Goal: Task Accomplishment & Management: Use online tool/utility

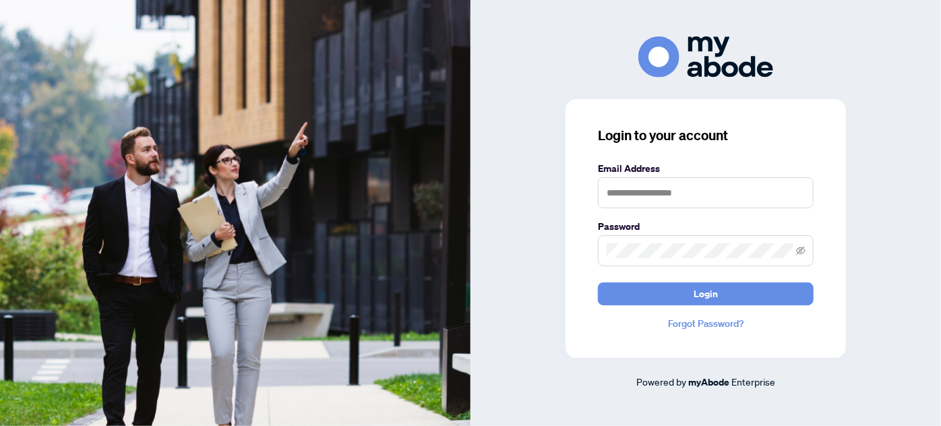
type input "**********"
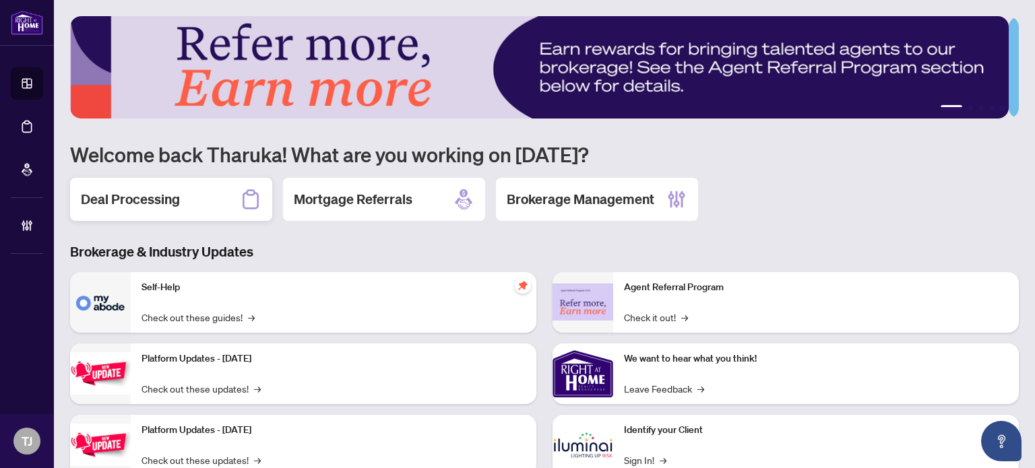
click at [140, 193] on h2 "Deal Processing" at bounding box center [130, 199] width 99 height 19
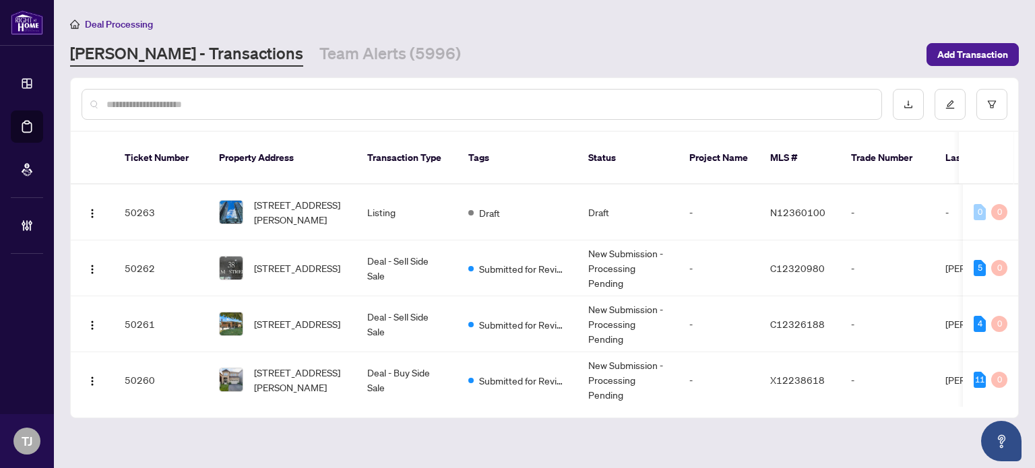
click at [231, 103] on input "text" at bounding box center [488, 104] width 764 height 15
paste input "*******"
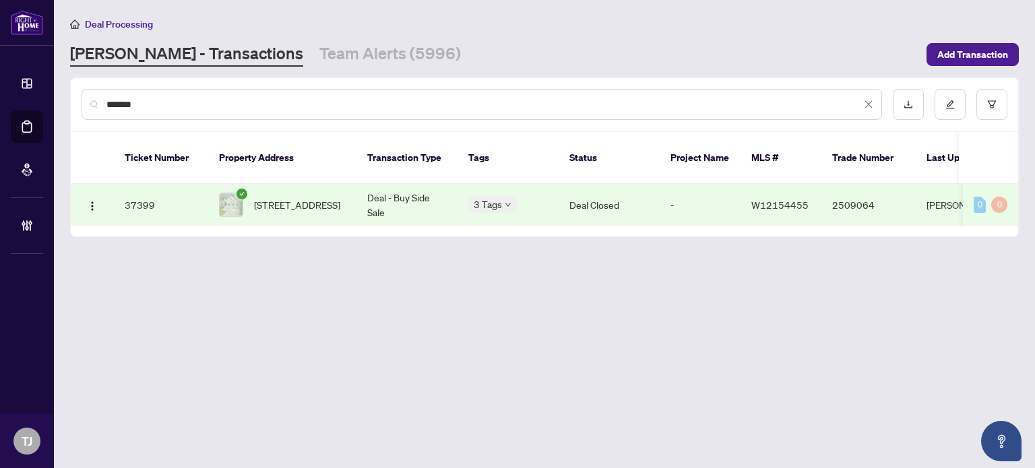
type input "*******"
click at [310, 197] on span "[STREET_ADDRESS]" at bounding box center [297, 204] width 86 height 15
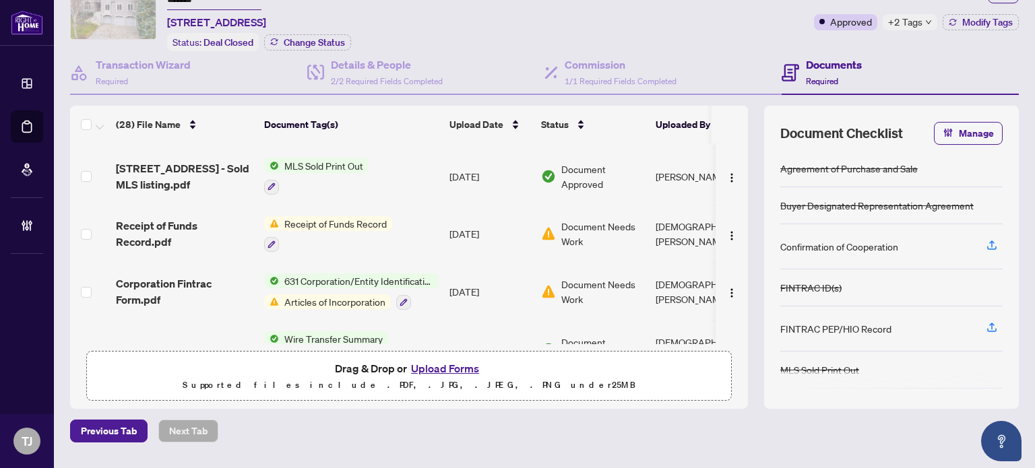
scroll to position [944, 0]
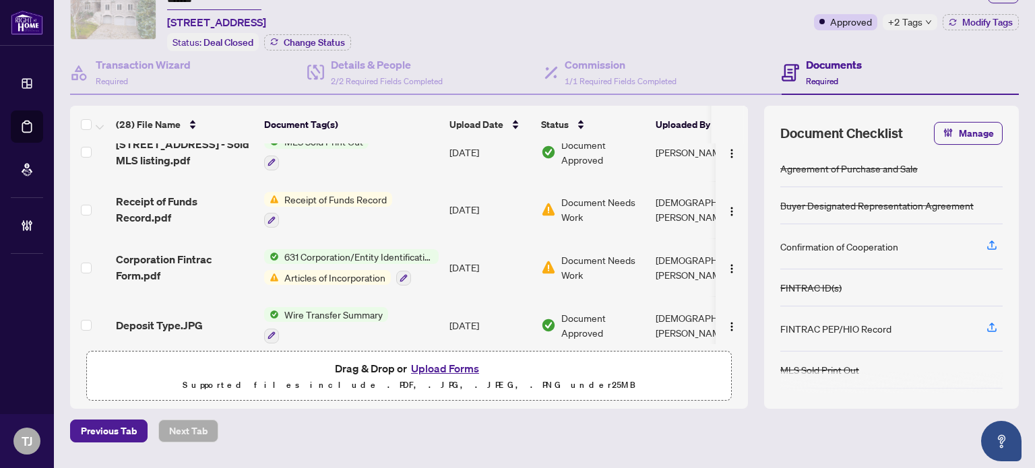
click at [388, 249] on span "631 Corporation/Entity Identification InformationRecord" at bounding box center [359, 256] width 160 height 15
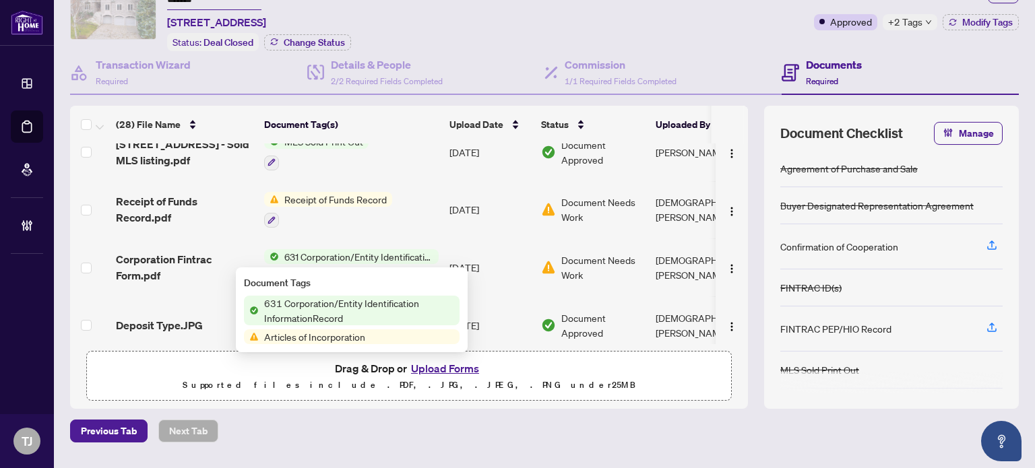
click at [353, 307] on span "631 Corporation/Entity Identification InformationRecord" at bounding box center [359, 311] width 201 height 30
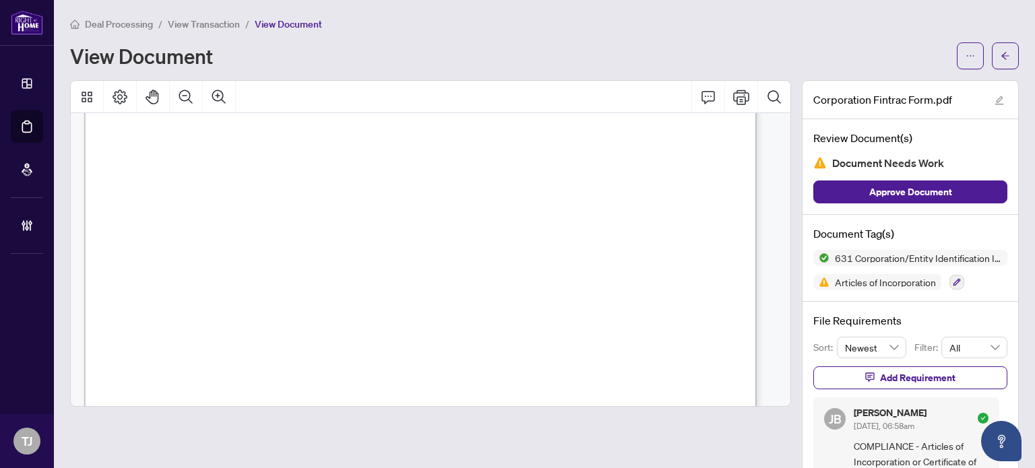
scroll to position [404, 0]
click at [966, 53] on icon "ellipsis" at bounding box center [970, 55] width 9 height 9
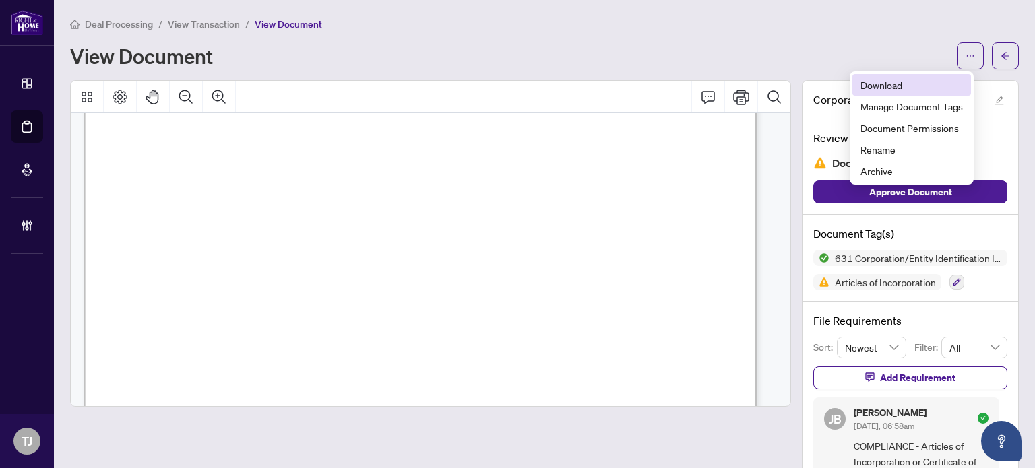
click at [914, 83] on span "Download" at bounding box center [912, 85] width 102 height 15
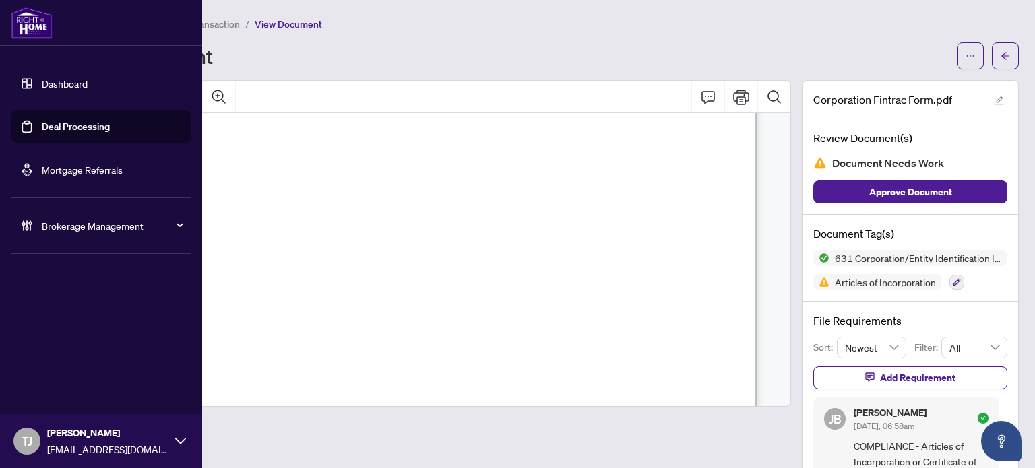
drag, startPoint x: 64, startPoint y: 127, endPoint x: 159, endPoint y: 128, distance: 95.0
click at [65, 127] on link "Deal Processing" at bounding box center [76, 127] width 68 height 12
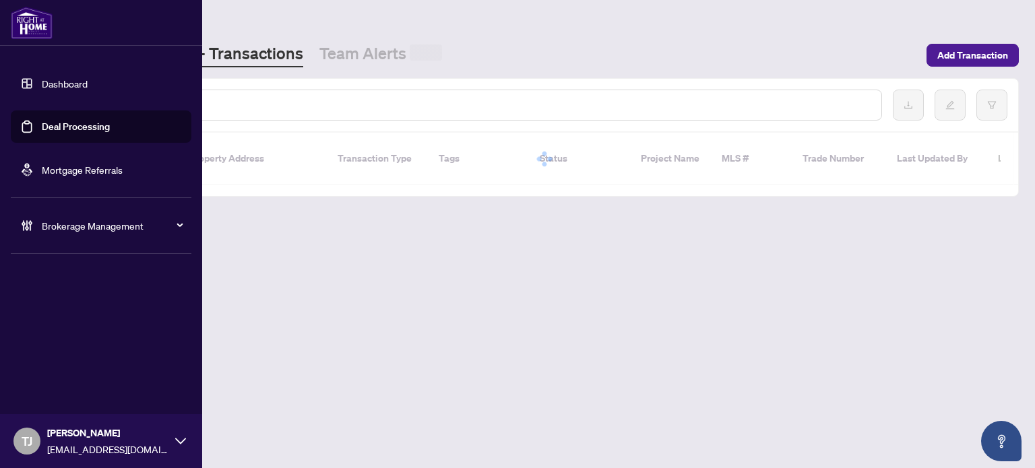
click at [272, 109] on input "text" at bounding box center [488, 105] width 764 height 15
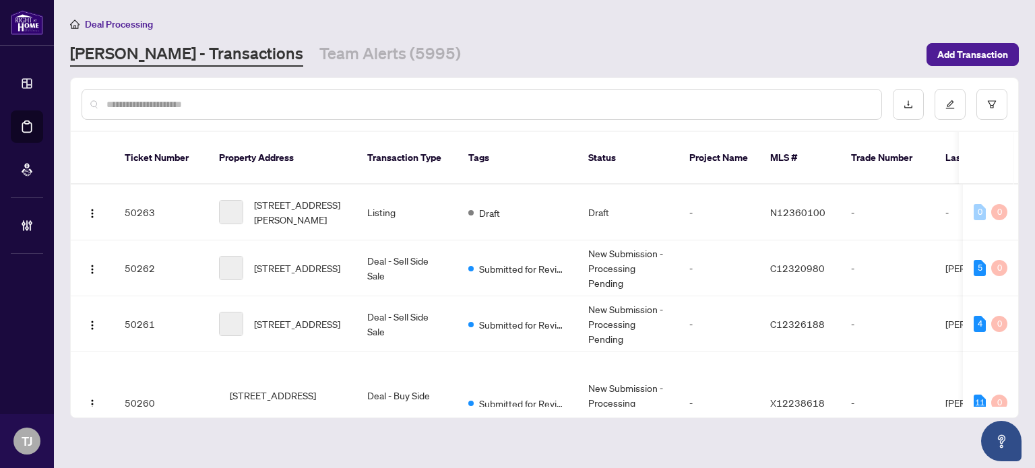
paste input "*******"
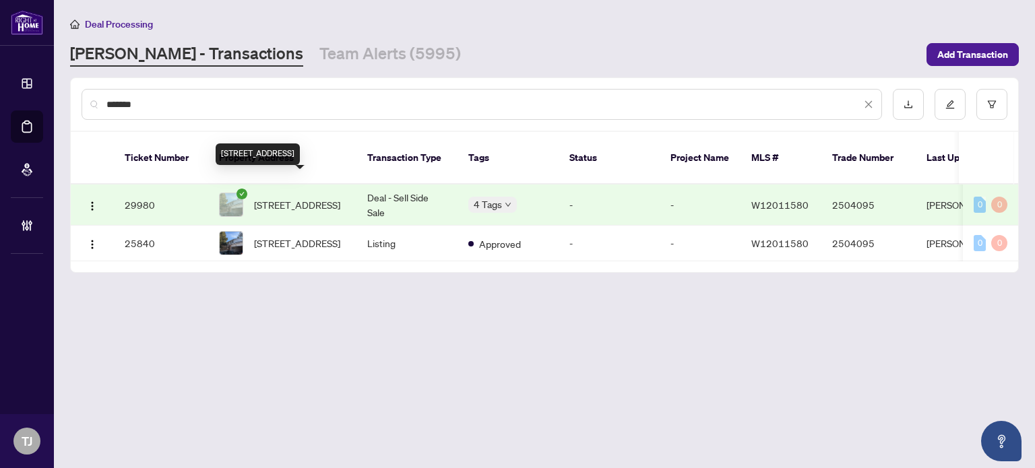
type input "*******"
click at [313, 197] on span "[STREET_ADDRESS]" at bounding box center [297, 204] width 86 height 15
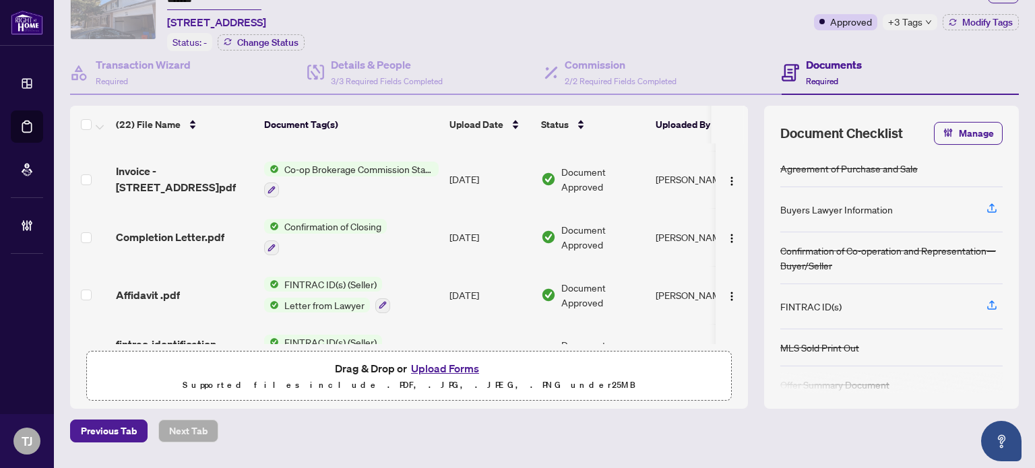
scroll to position [67, 0]
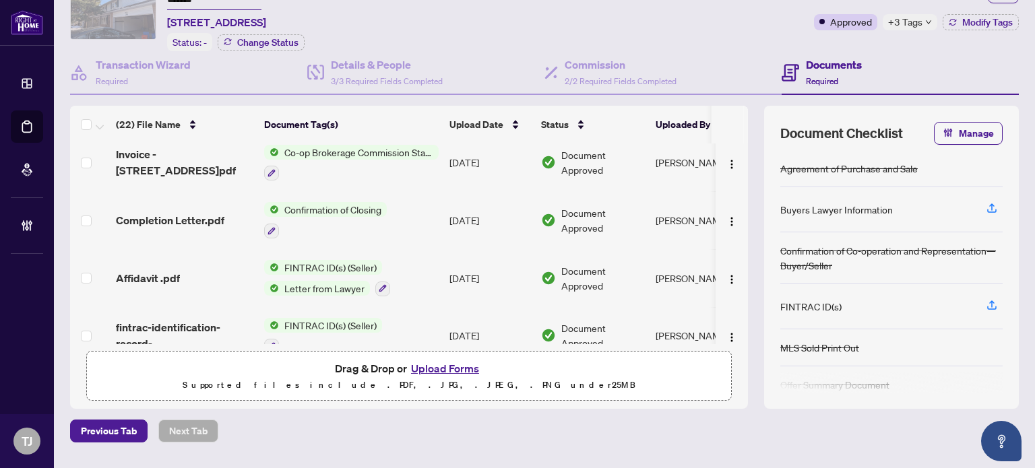
click at [329, 260] on span "FINTRAC ID(s) (Seller)" at bounding box center [330, 267] width 103 height 15
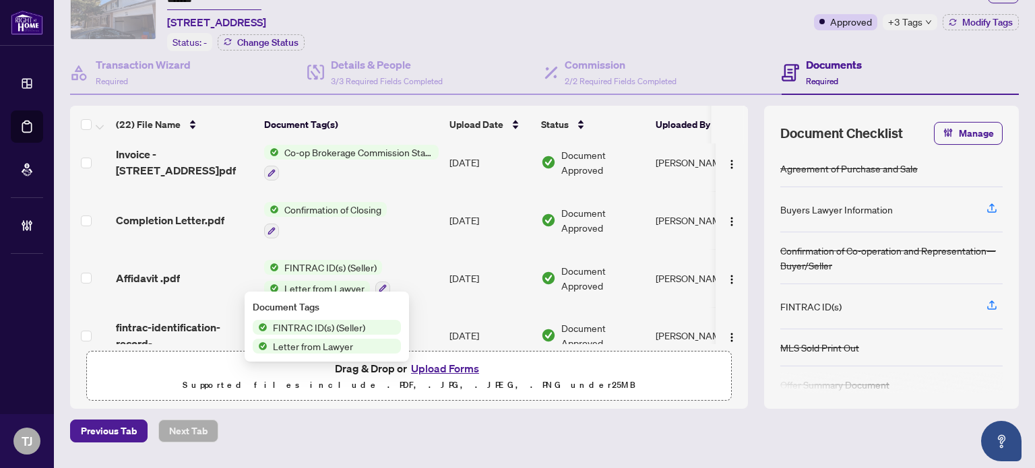
click at [309, 324] on span "FINTRAC ID(s) (Seller)" at bounding box center [319, 327] width 103 height 15
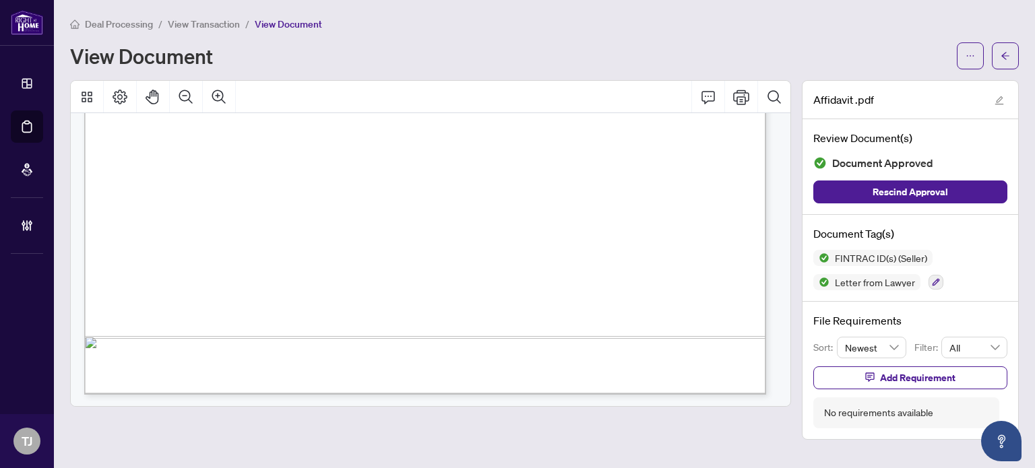
scroll to position [617, 0]
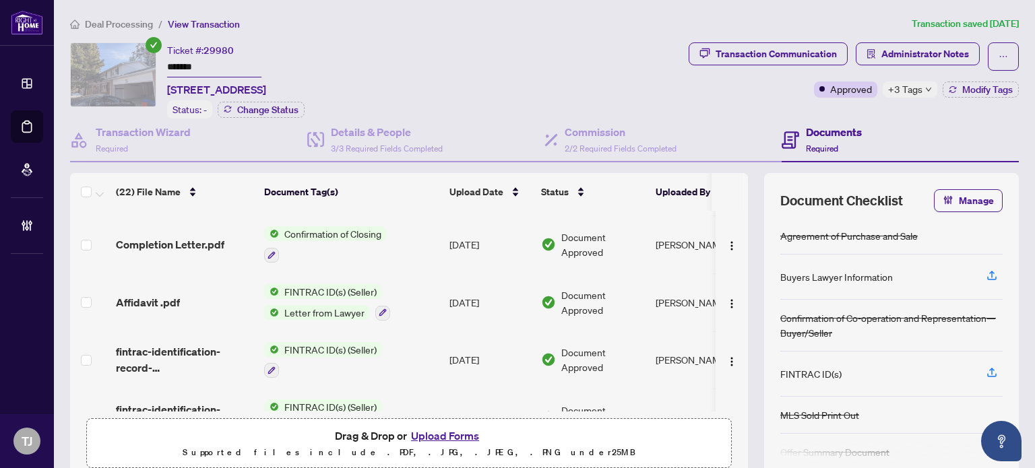
scroll to position [135, 0]
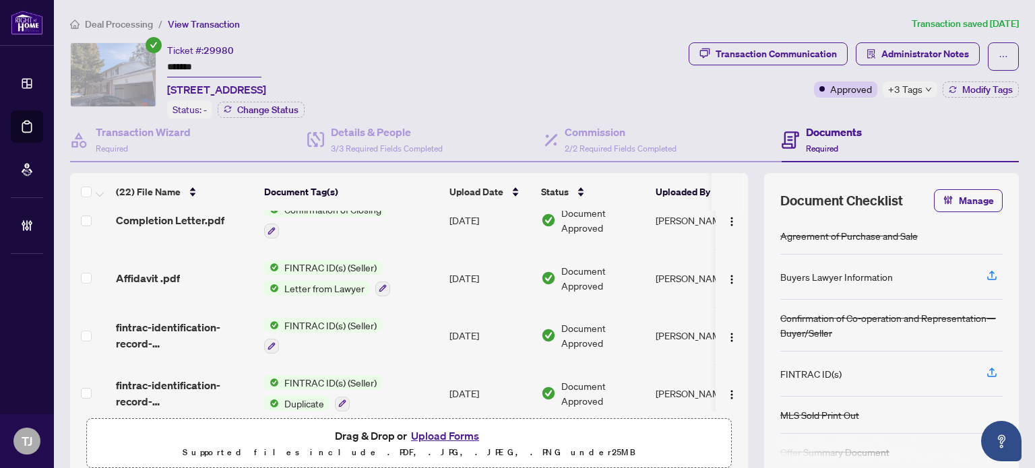
click at [329, 322] on span "FINTRAC ID(s) (Seller)" at bounding box center [330, 325] width 103 height 15
click at [301, 387] on span "FINTRAC ID(s) (Seller)" at bounding box center [315, 384] width 103 height 15
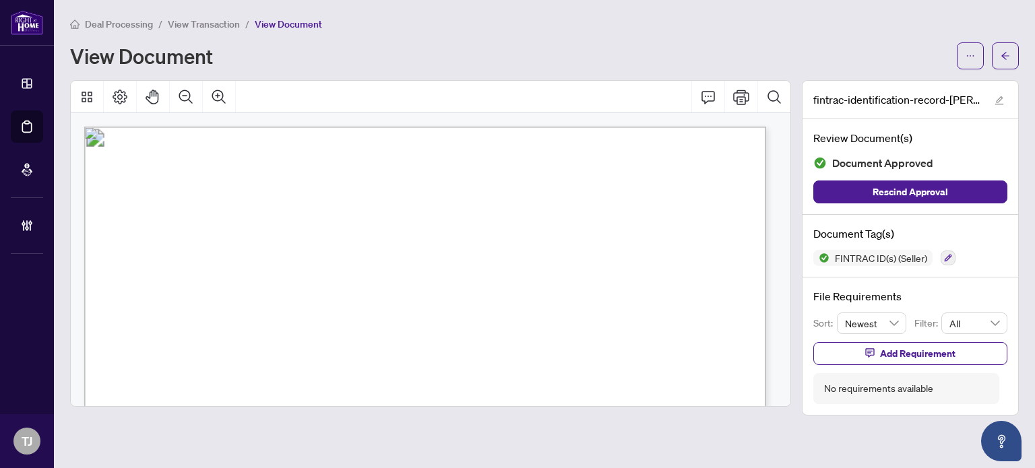
scroll to position [135, 0]
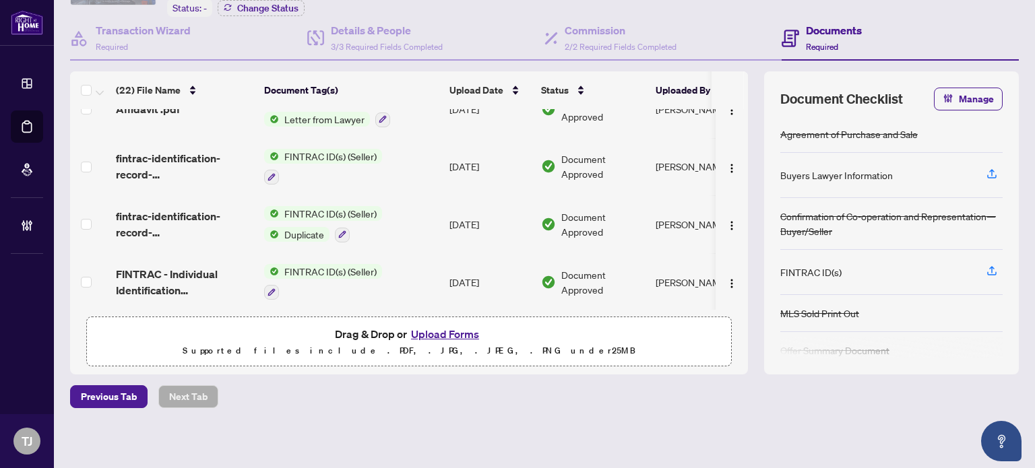
scroll to position [270, 0]
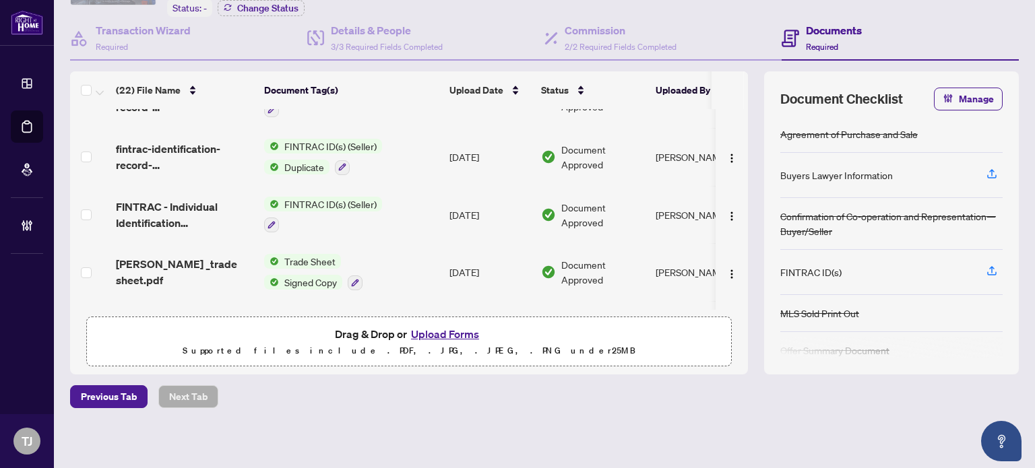
click at [367, 197] on span "FINTRAC ID(s) (Seller)" at bounding box center [330, 204] width 103 height 15
click at [330, 265] on span "FINTRAC ID(s) (Seller)" at bounding box center [315, 261] width 103 height 15
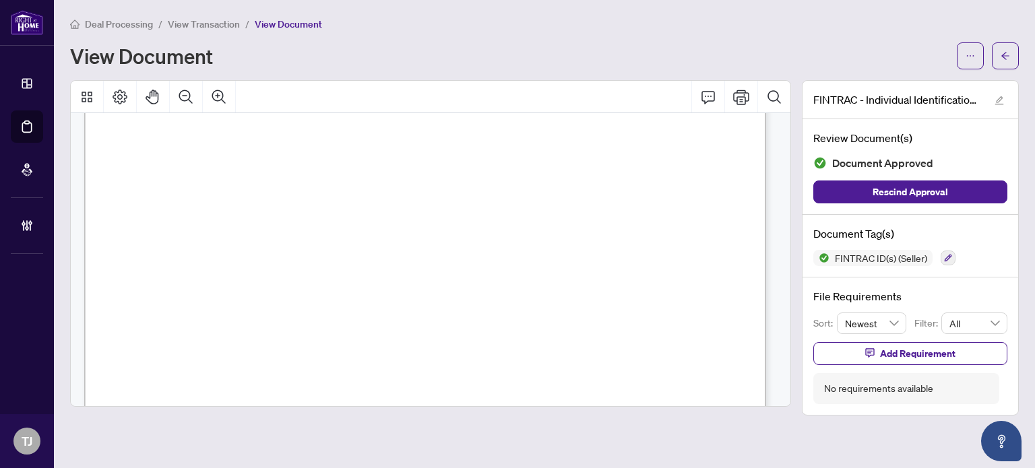
scroll to position [135, 0]
click at [974, 58] on icon "ellipsis" at bounding box center [970, 55] width 9 height 9
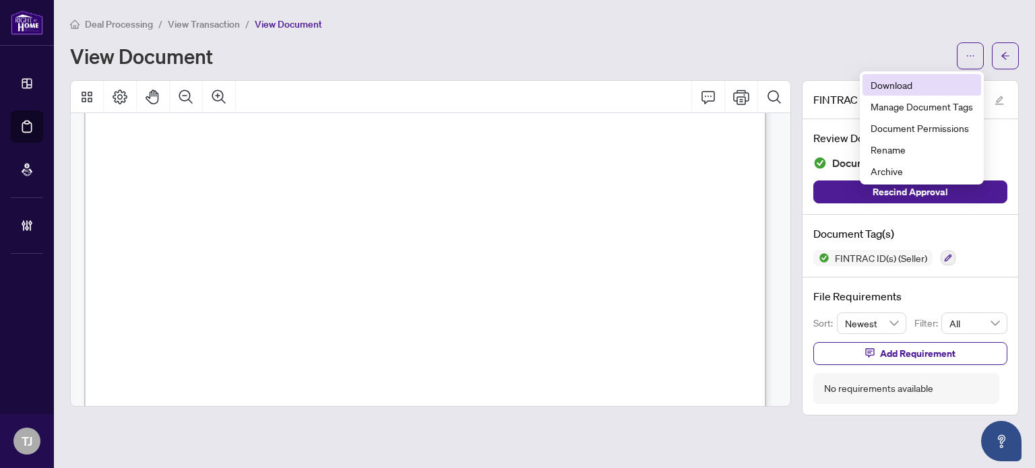
click at [918, 92] on li "Download" at bounding box center [922, 85] width 119 height 22
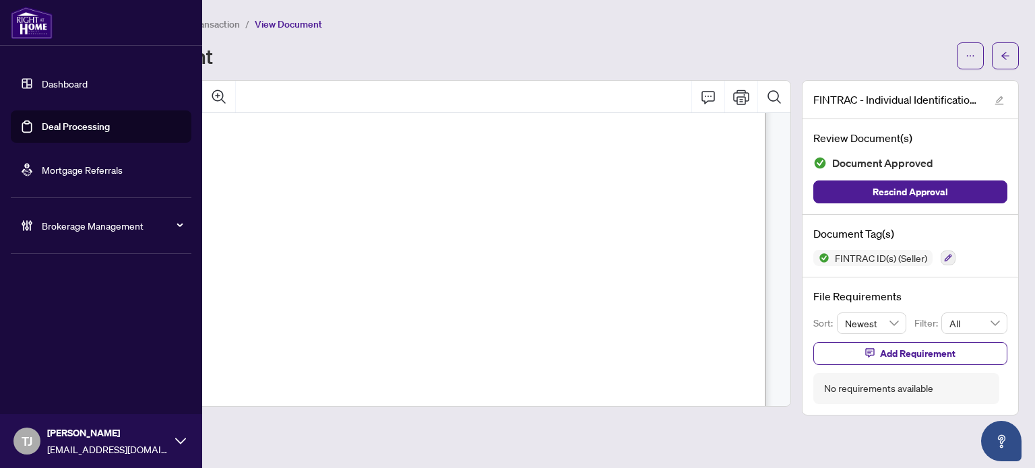
drag, startPoint x: 87, startPoint y: 129, endPoint x: 130, endPoint y: 120, distance: 44.0
click at [87, 129] on link "Deal Processing" at bounding box center [76, 127] width 68 height 12
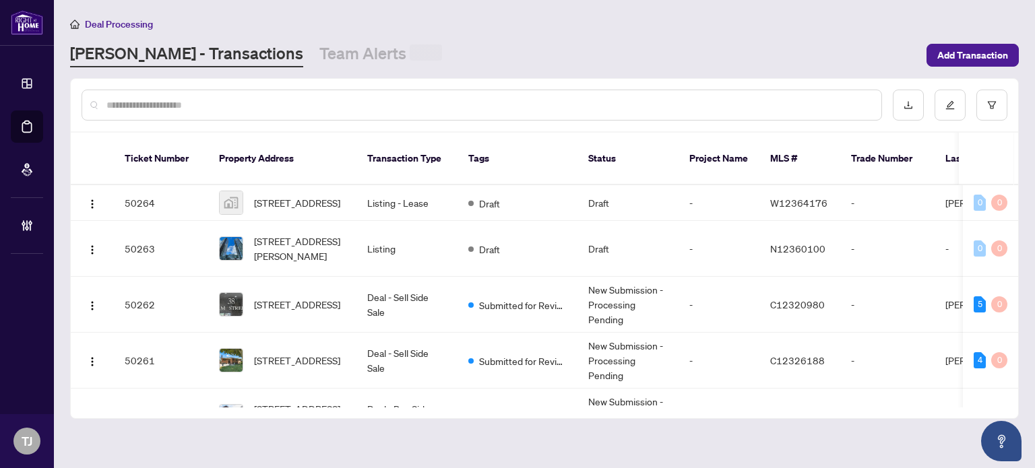
click at [243, 104] on input "text" at bounding box center [488, 105] width 764 height 15
paste input "*******"
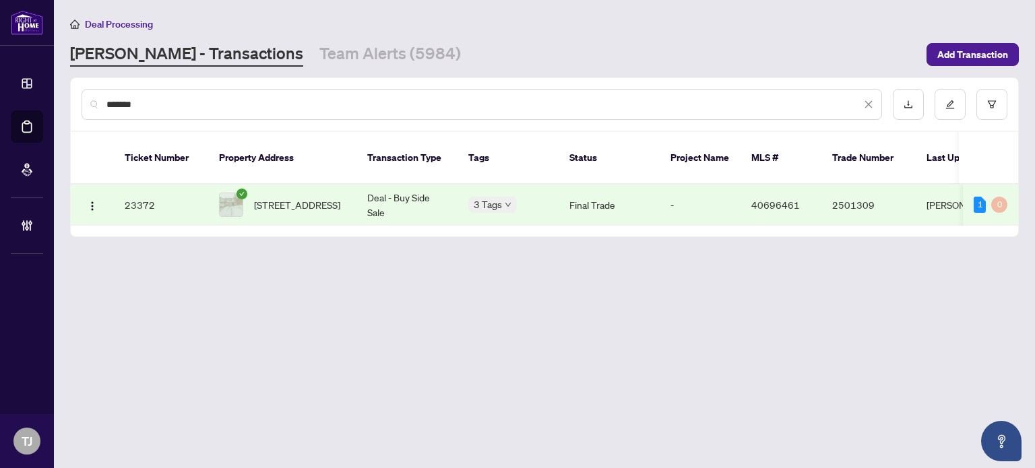
type input "*******"
click at [352, 185] on td "[STREET_ADDRESS]" at bounding box center [282, 205] width 148 height 41
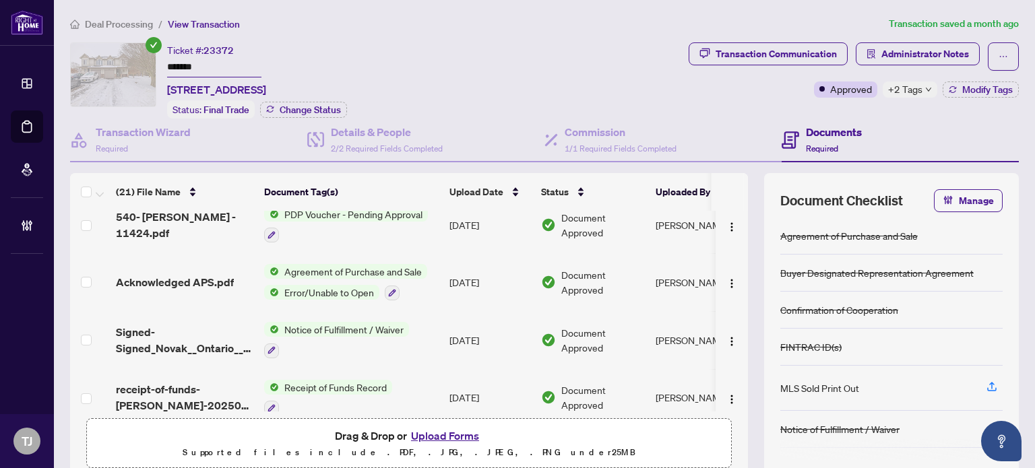
scroll to position [472, 0]
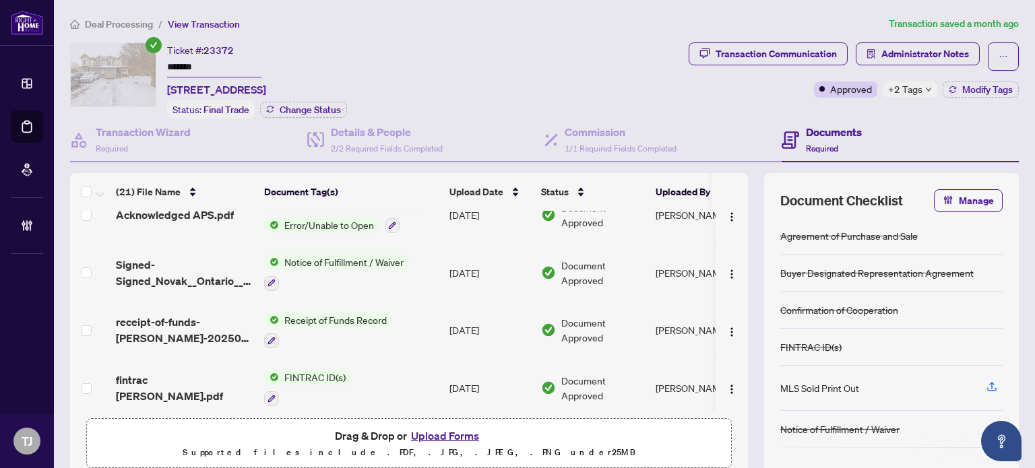
click at [375, 313] on span "Receipt of Funds Record" at bounding box center [335, 320] width 113 height 15
click at [315, 373] on span "Receipt of Funds Record" at bounding box center [325, 374] width 113 height 15
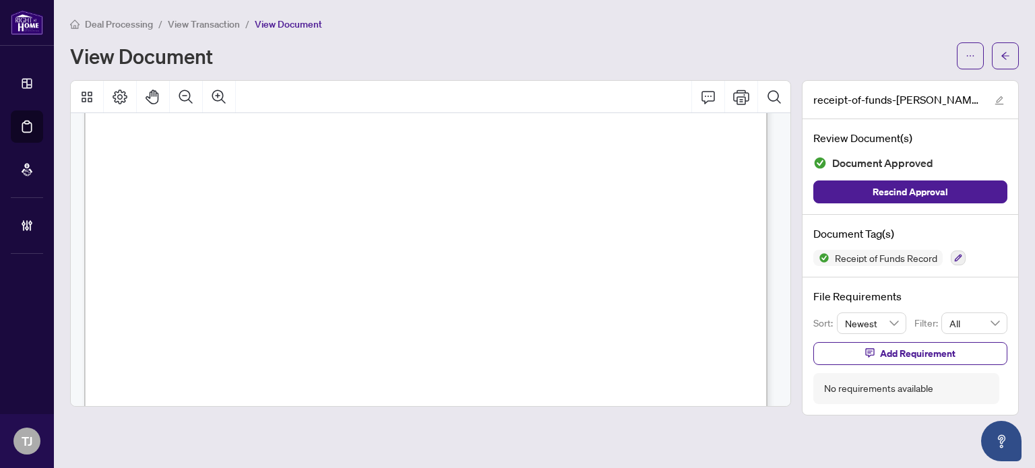
scroll to position [270, 0]
click at [968, 57] on icon "ellipsis" at bounding box center [970, 55] width 9 height 9
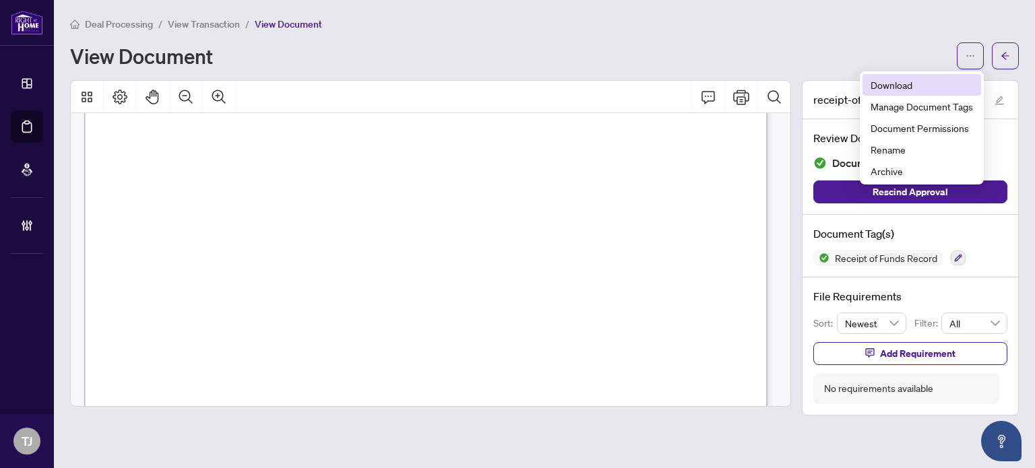
click at [897, 82] on span "Download" at bounding box center [922, 85] width 102 height 15
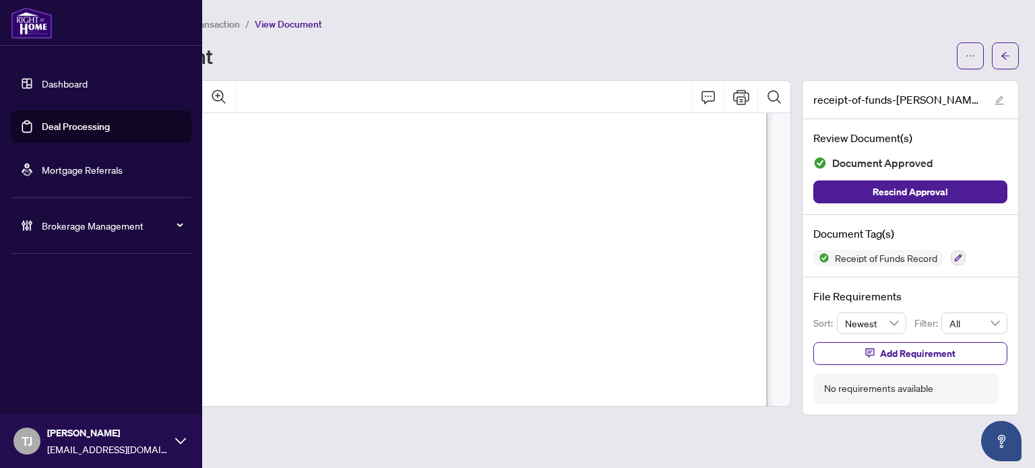
drag, startPoint x: 65, startPoint y: 129, endPoint x: 86, endPoint y: 117, distance: 24.4
click at [65, 129] on link "Deal Processing" at bounding box center [76, 127] width 68 height 12
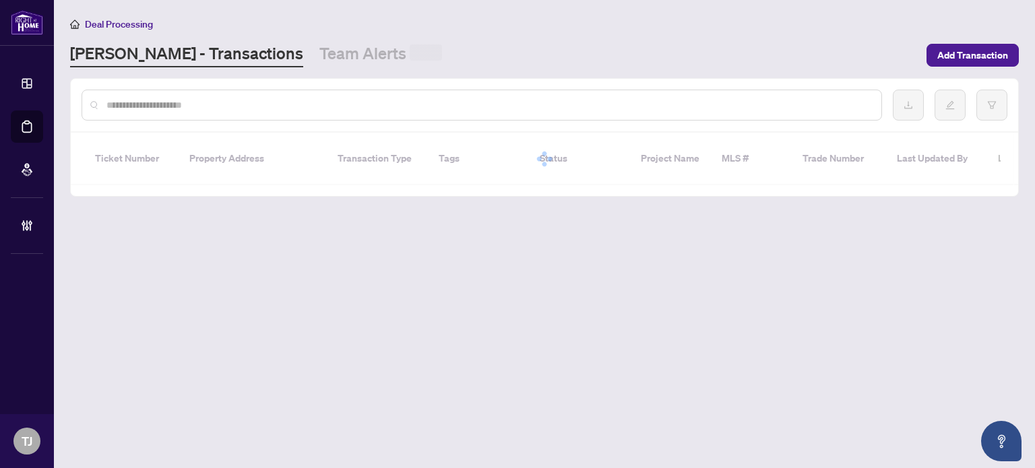
click at [246, 104] on input "text" at bounding box center [488, 105] width 764 height 15
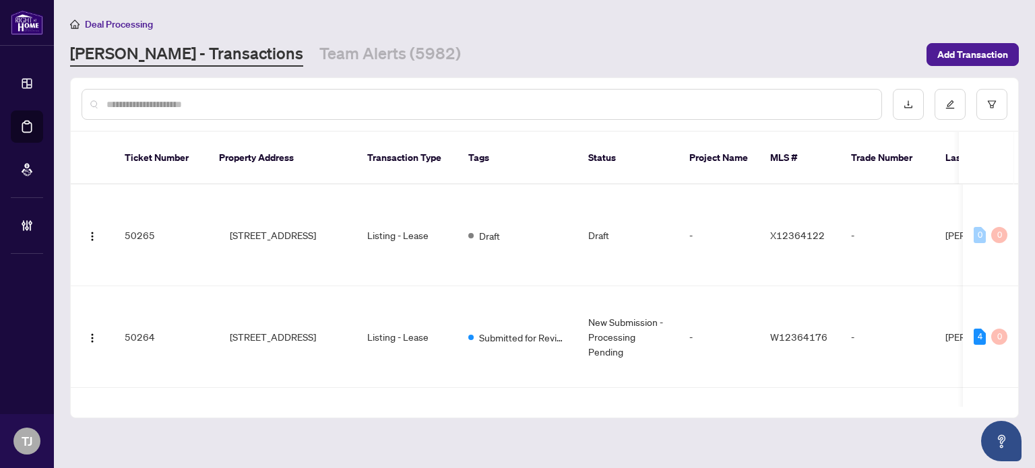
paste input "*******"
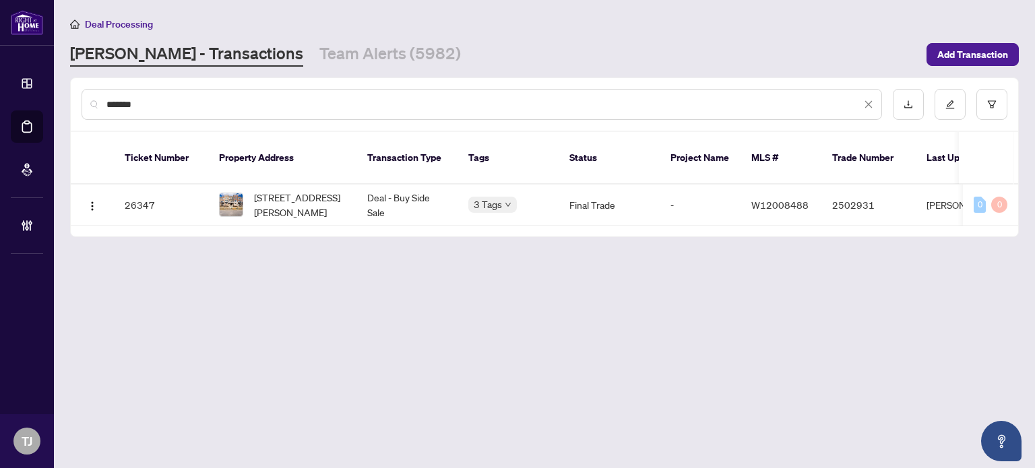
type input "*******"
click at [285, 193] on span "[STREET_ADDRESS][PERSON_NAME]" at bounding box center [300, 205] width 92 height 30
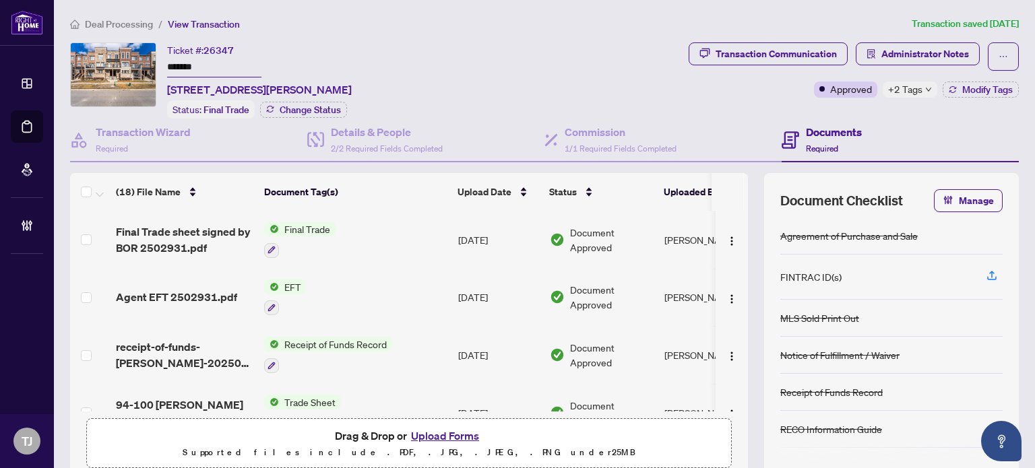
click at [319, 338] on span "Receipt of Funds Record" at bounding box center [335, 344] width 113 height 15
click at [320, 406] on span "Receipt of Funds Record" at bounding box center [325, 405] width 113 height 15
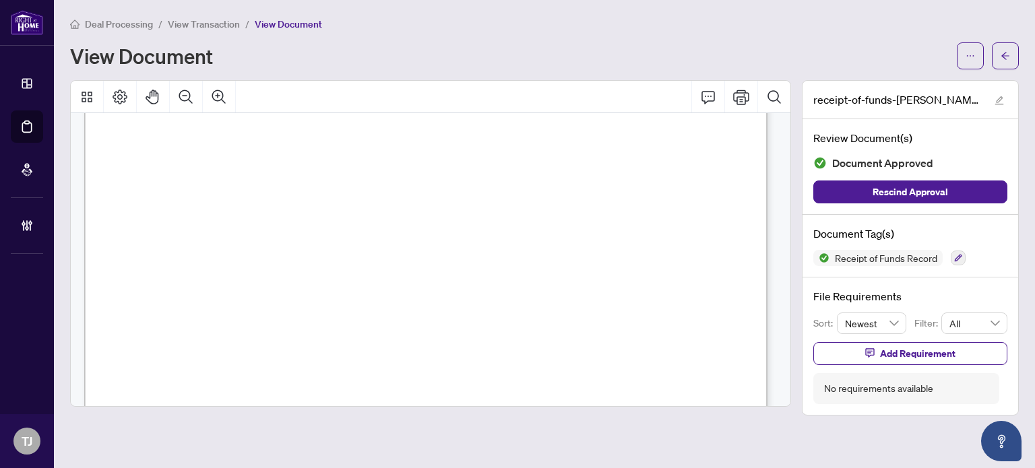
scroll to position [135, 0]
click at [984, 57] on div at bounding box center [988, 55] width 62 height 27
click at [971, 57] on icon "ellipsis" at bounding box center [970, 55] width 9 height 9
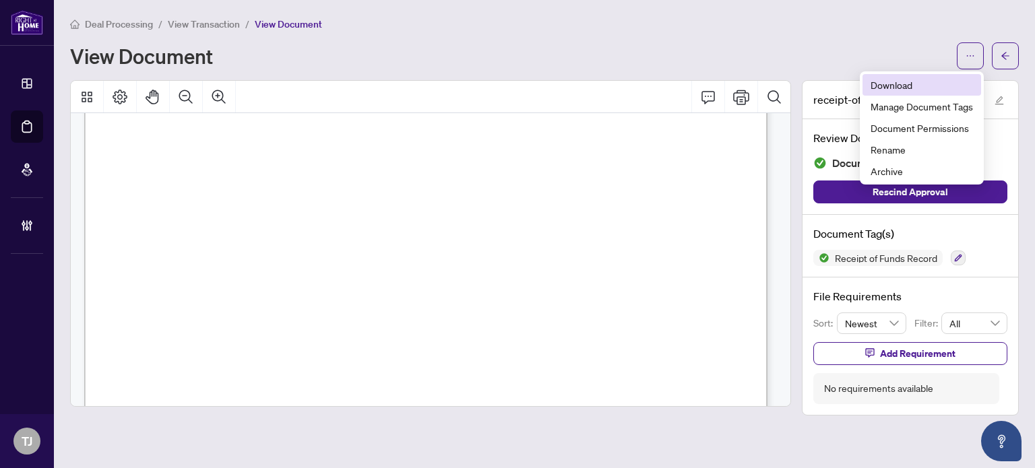
click at [892, 85] on span "Download" at bounding box center [922, 85] width 102 height 15
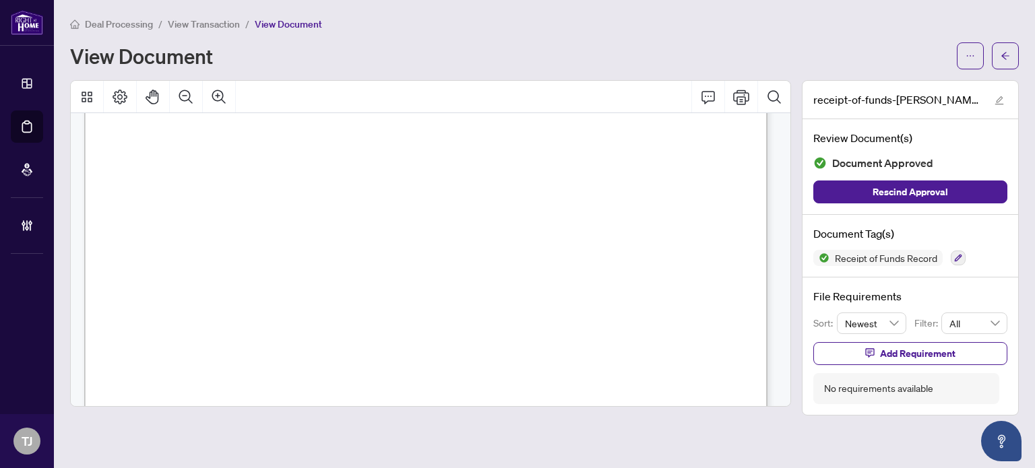
scroll to position [0, 0]
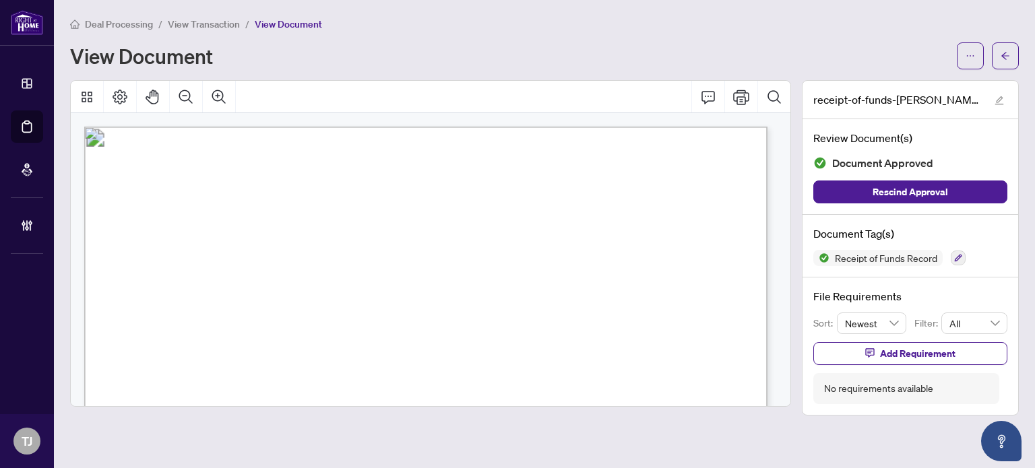
click at [299, 234] on span "[STREET_ADDRESS][PERSON_NAME]" at bounding box center [396, 233] width 215 height 11
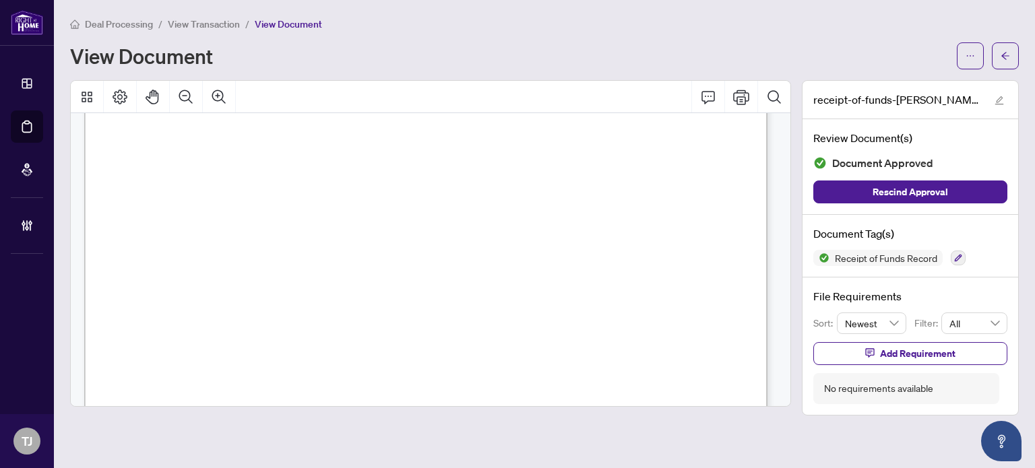
scroll to position [67, 0]
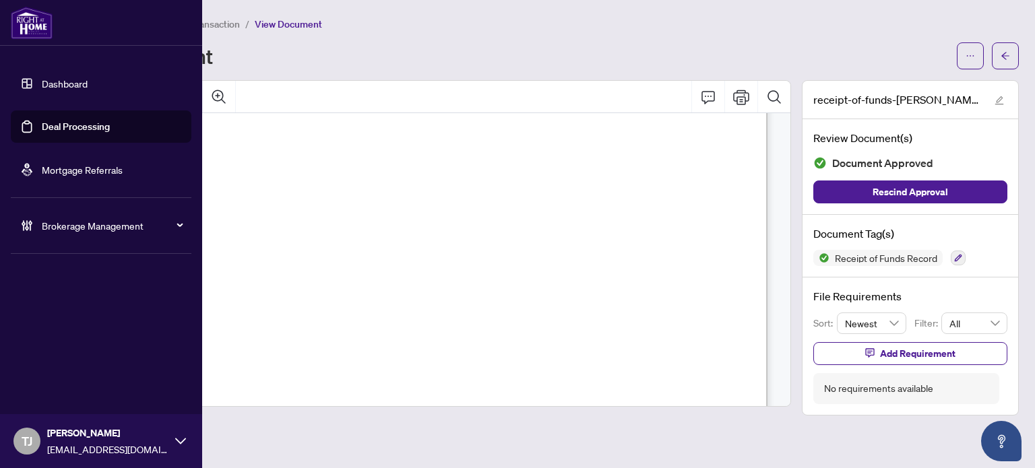
click at [68, 121] on link "Deal Processing" at bounding box center [76, 127] width 68 height 12
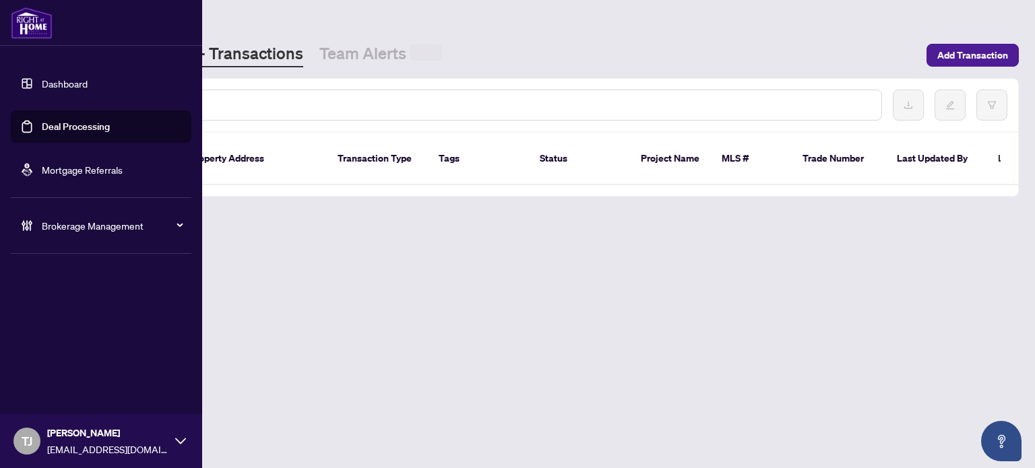
click at [218, 104] on input "text" at bounding box center [488, 105] width 764 height 15
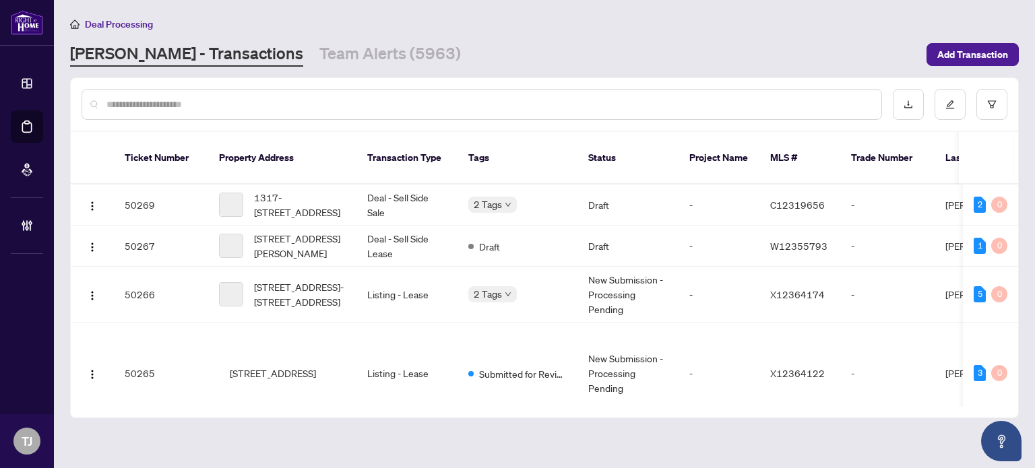
paste input "*******"
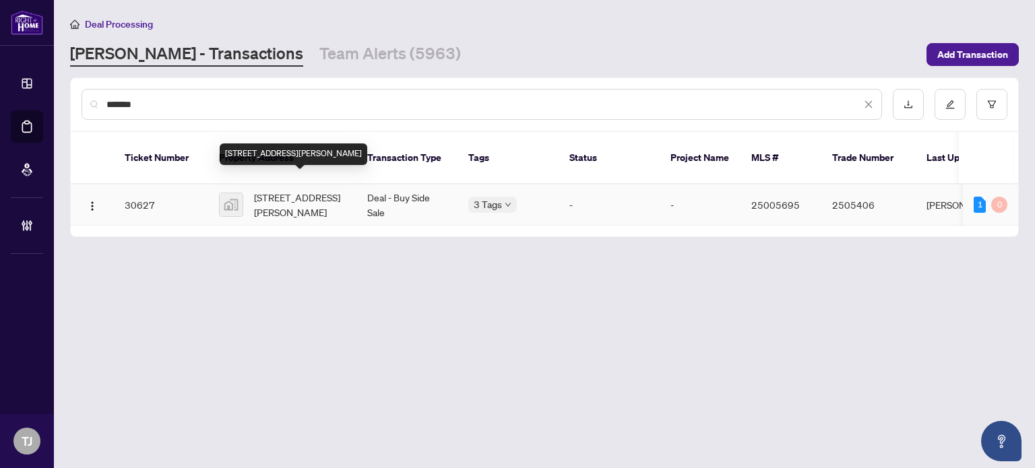
type input "*******"
click at [305, 193] on span "[STREET_ADDRESS][PERSON_NAME]" at bounding box center [300, 205] width 92 height 30
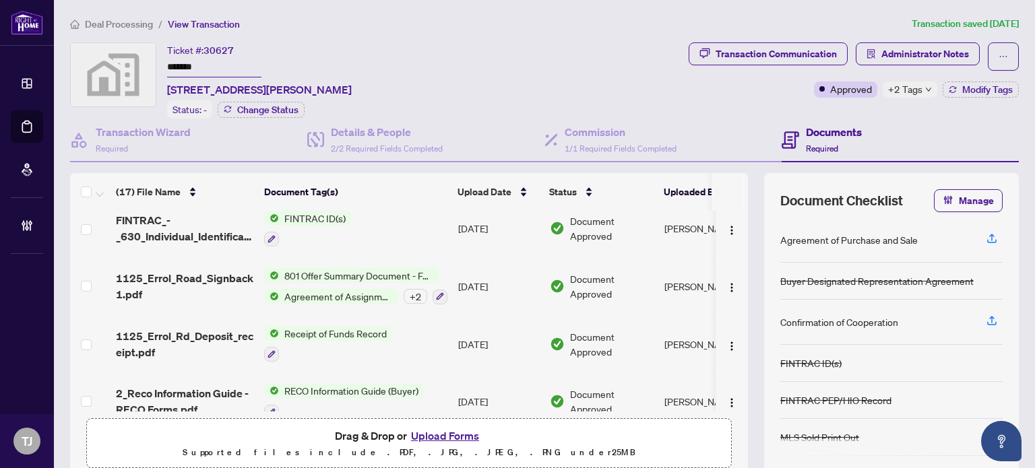
scroll to position [755, 0]
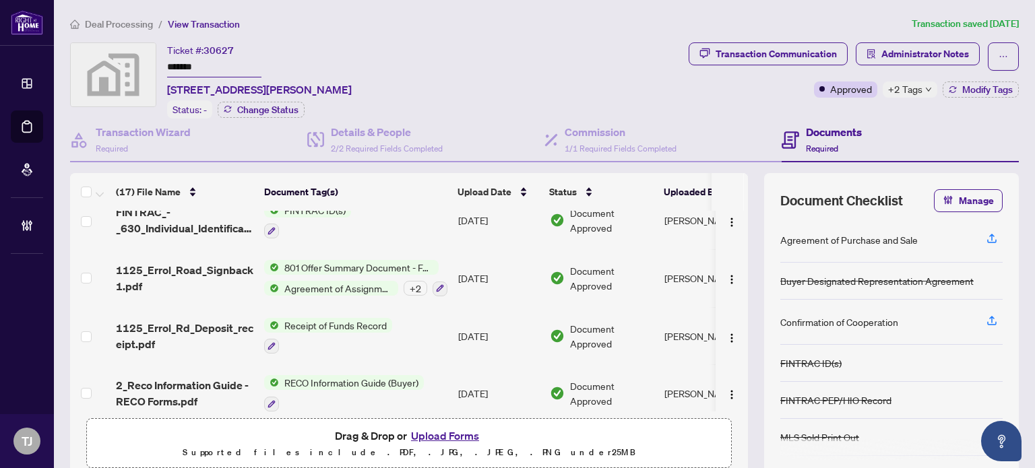
click at [340, 318] on span "Receipt of Funds Record" at bounding box center [335, 325] width 113 height 15
click at [313, 371] on span "Receipt of Funds Record" at bounding box center [325, 375] width 113 height 15
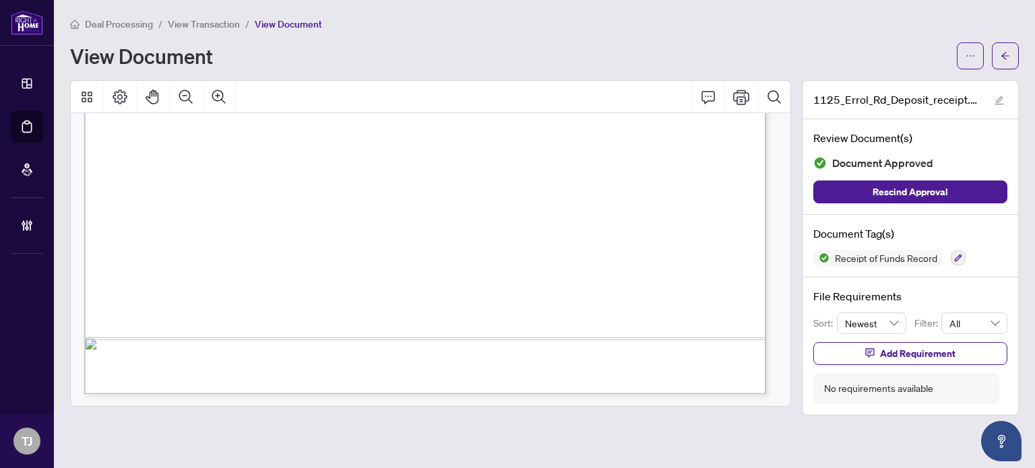
scroll to position [615, 0]
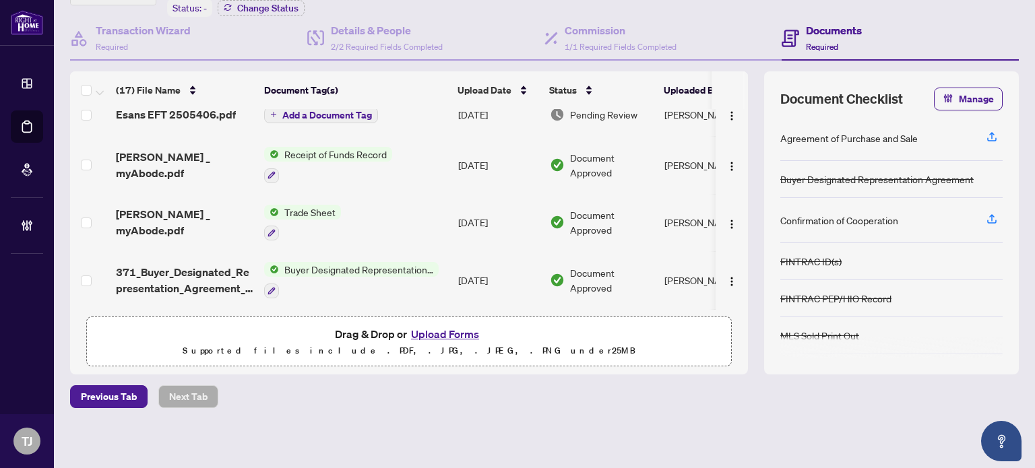
scroll to position [13, 0]
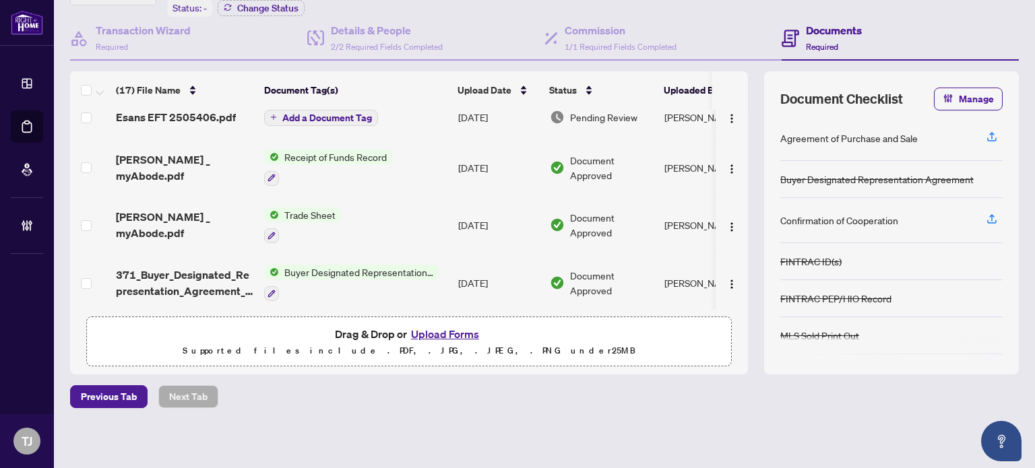
click at [381, 150] on span "Receipt of Funds Record" at bounding box center [335, 157] width 113 height 15
click at [330, 223] on span "Receipt of Funds Record" at bounding box center [325, 219] width 113 height 15
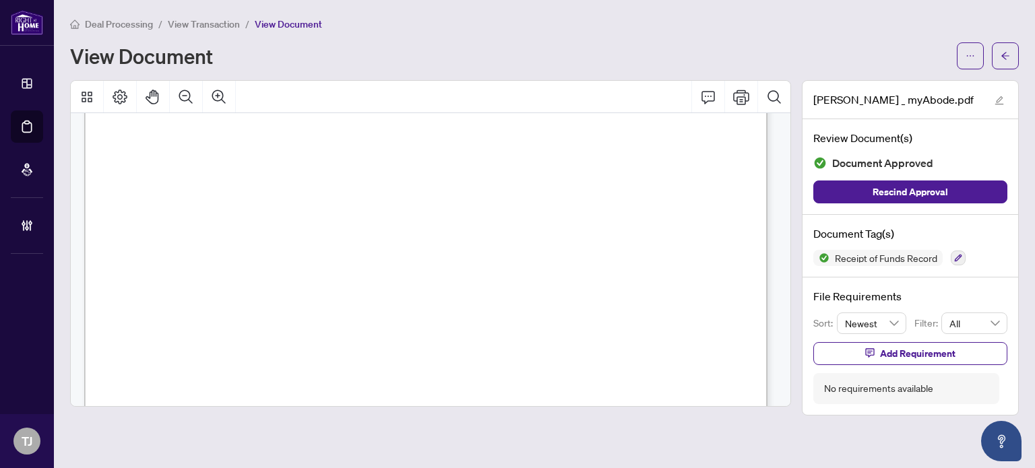
scroll to position [270, 0]
click at [971, 55] on icon "ellipsis" at bounding box center [970, 55] width 9 height 9
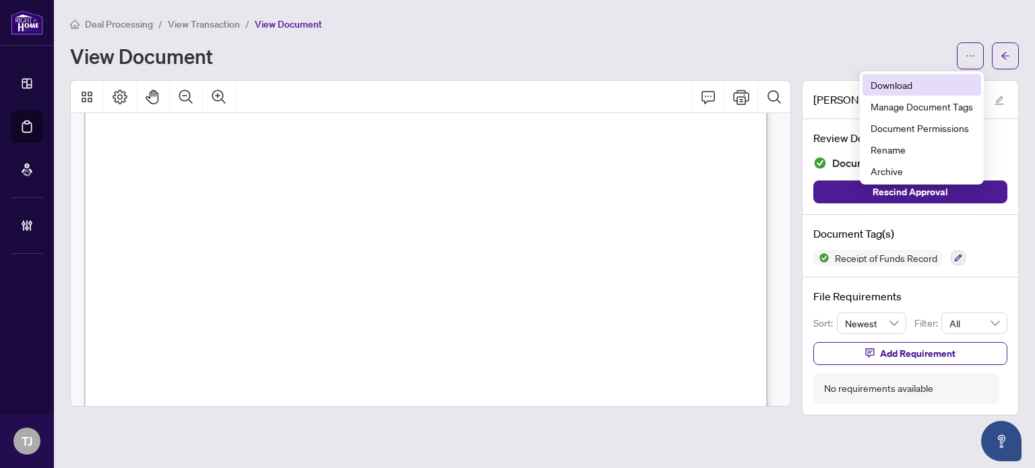
click at [923, 81] on span "Download" at bounding box center [922, 85] width 102 height 15
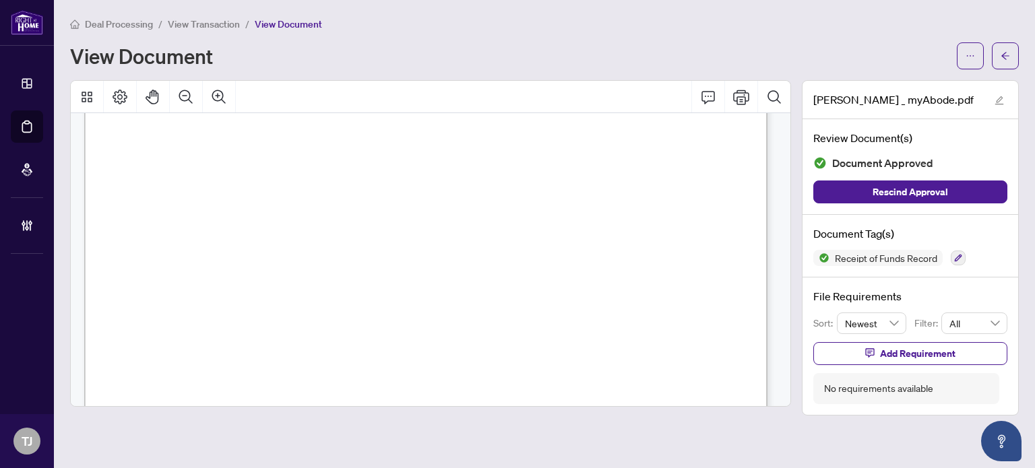
click at [529, 27] on div "Deal Processing / View Transaction / View Document" at bounding box center [544, 24] width 949 height 16
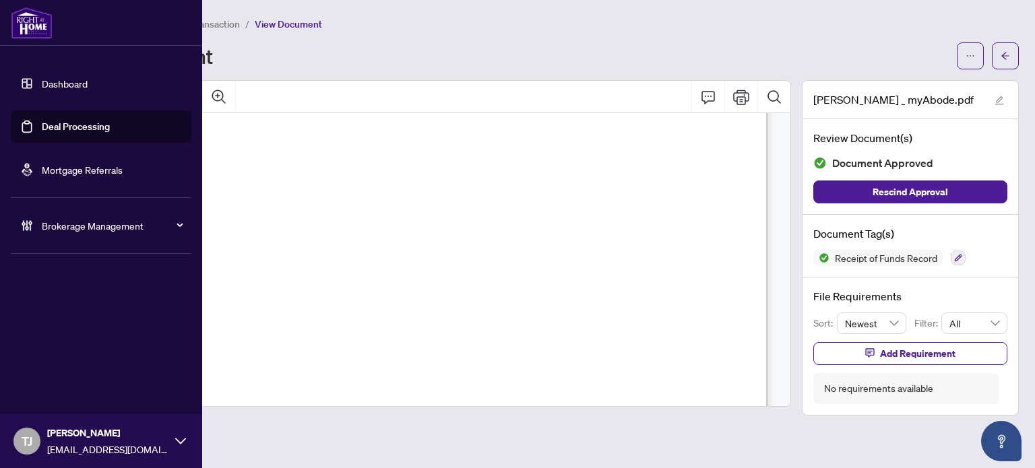
drag, startPoint x: 90, startPoint y: 127, endPoint x: 189, endPoint y: 116, distance: 99.1
click at [90, 127] on link "Deal Processing" at bounding box center [76, 127] width 68 height 12
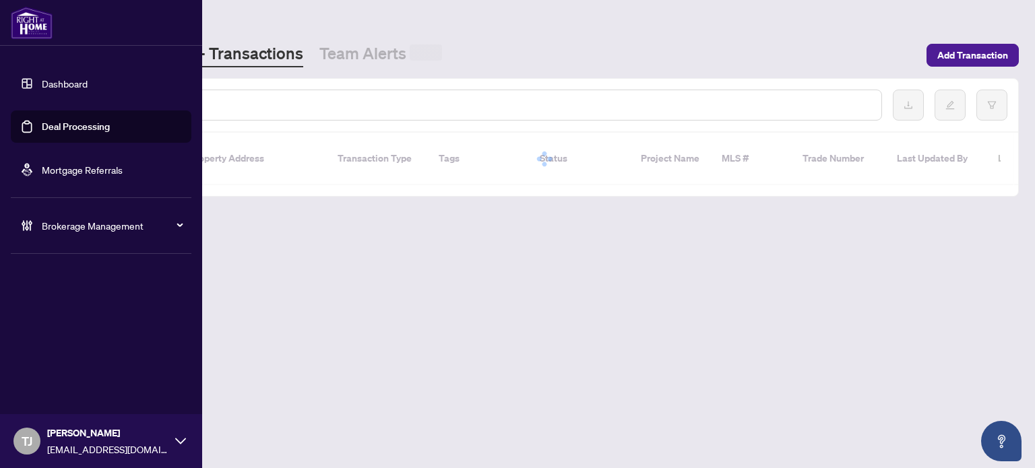
click at [235, 103] on input "text" at bounding box center [488, 105] width 764 height 15
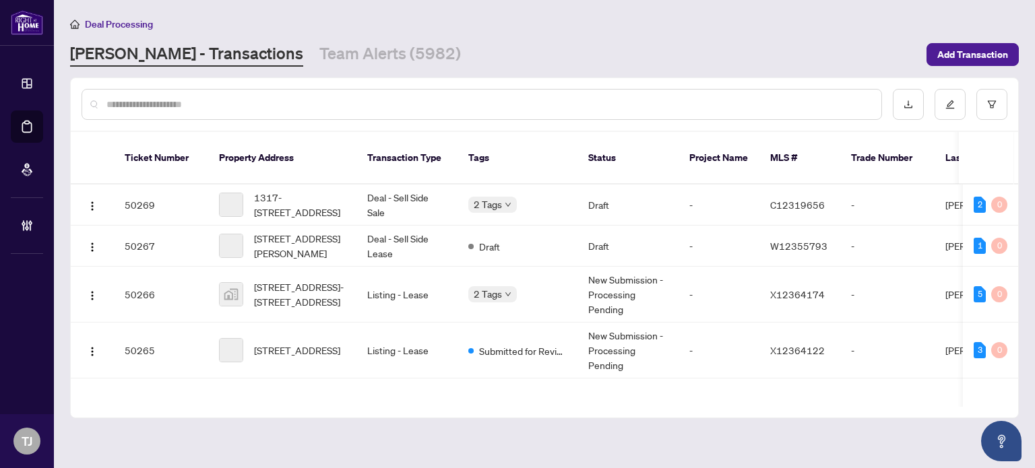
paste input "*******"
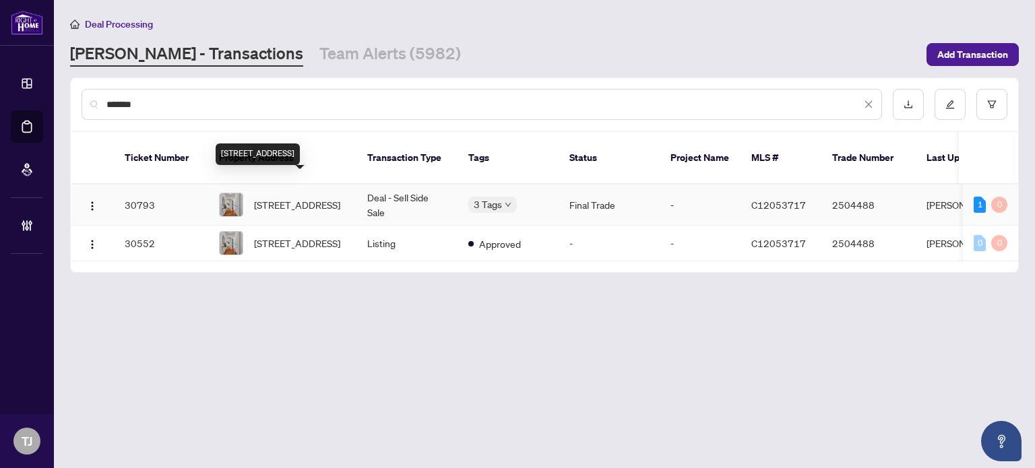
type input "*******"
click at [324, 197] on span "[STREET_ADDRESS]" at bounding box center [297, 204] width 86 height 15
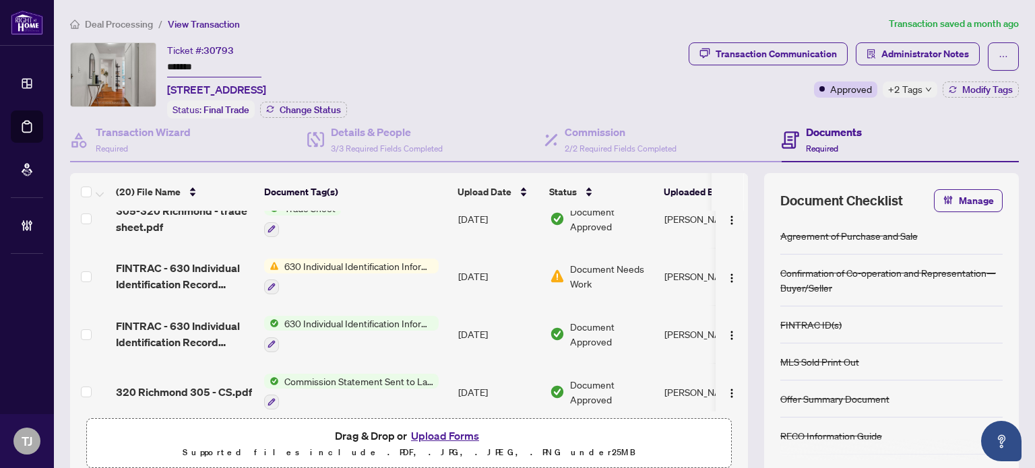
scroll to position [202, 0]
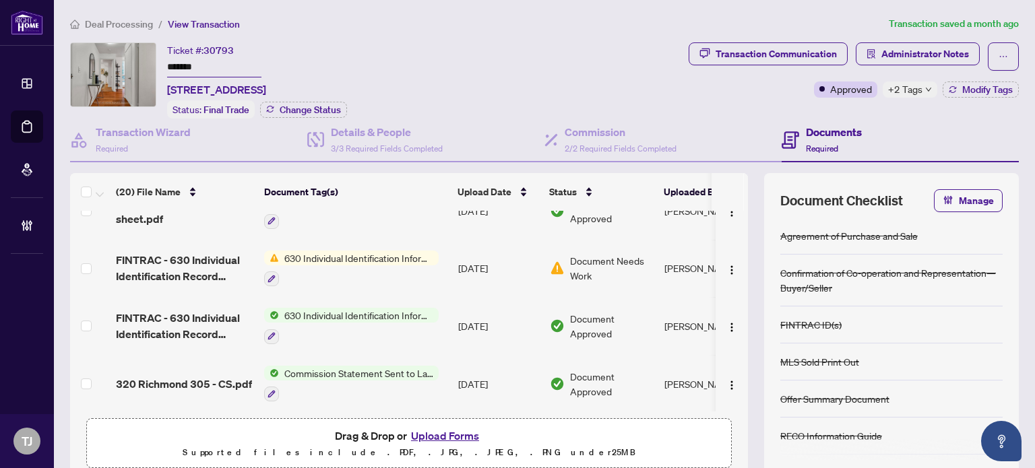
click at [372, 308] on span "630 Individual Identification Information Record" at bounding box center [359, 315] width 160 height 15
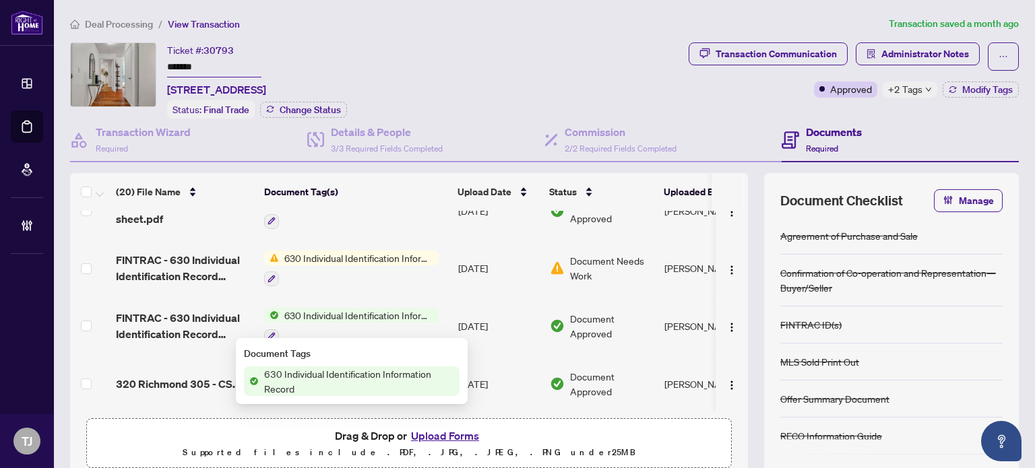
click at [340, 379] on span "630 Individual Identification Information Record" at bounding box center [359, 382] width 201 height 30
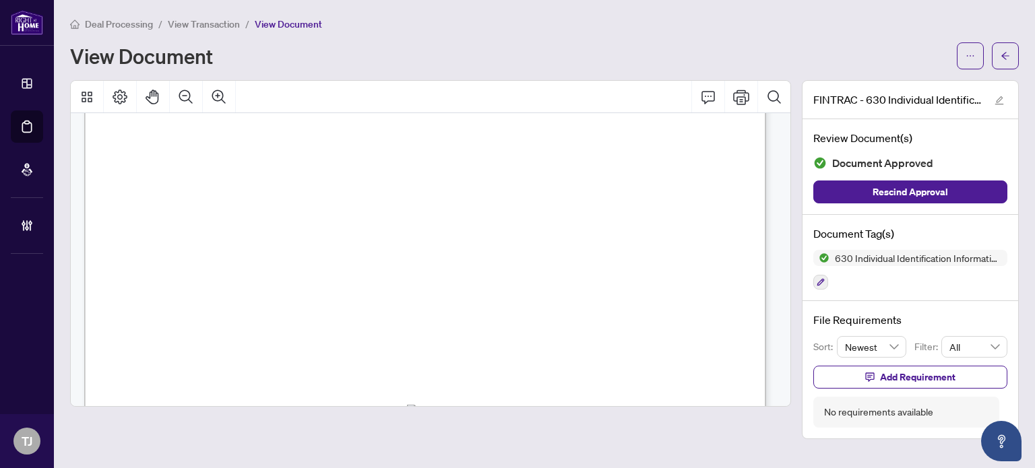
scroll to position [94, 0]
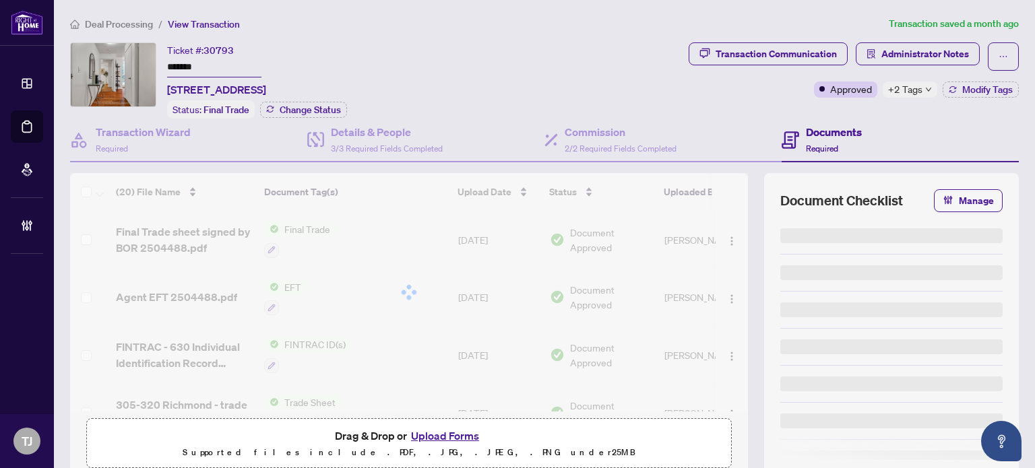
type input "*******"
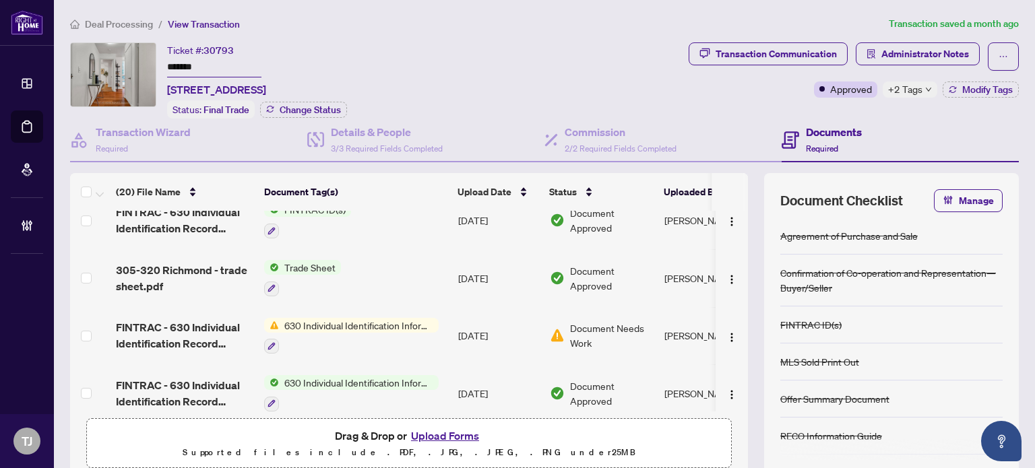
scroll to position [67, 0]
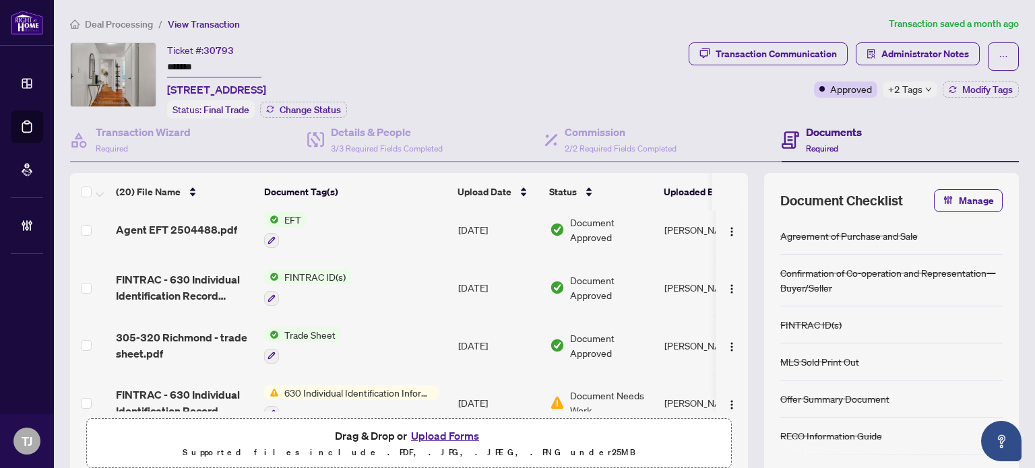
click at [337, 270] on span "FINTRAC ID(s)" at bounding box center [315, 277] width 72 height 15
click at [307, 338] on span "FINTRAC ID(s)" at bounding box center [284, 338] width 72 height 15
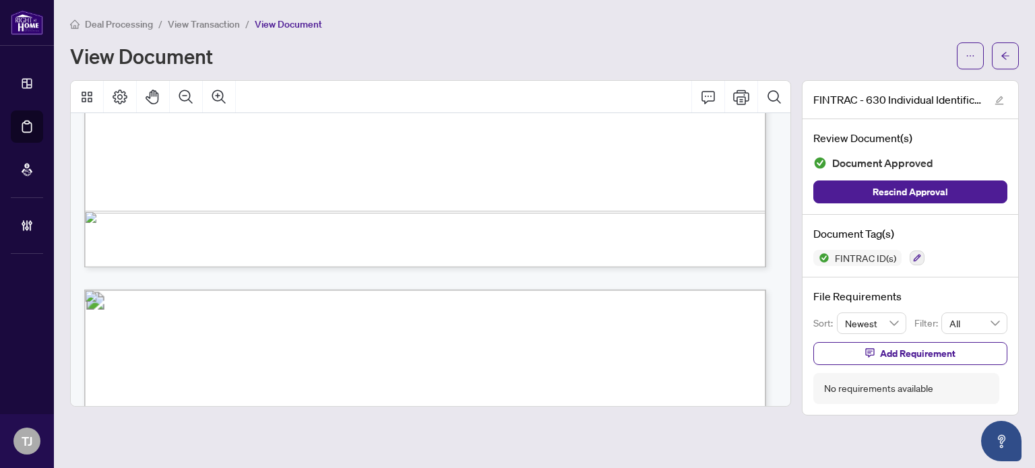
scroll to position [944, 0]
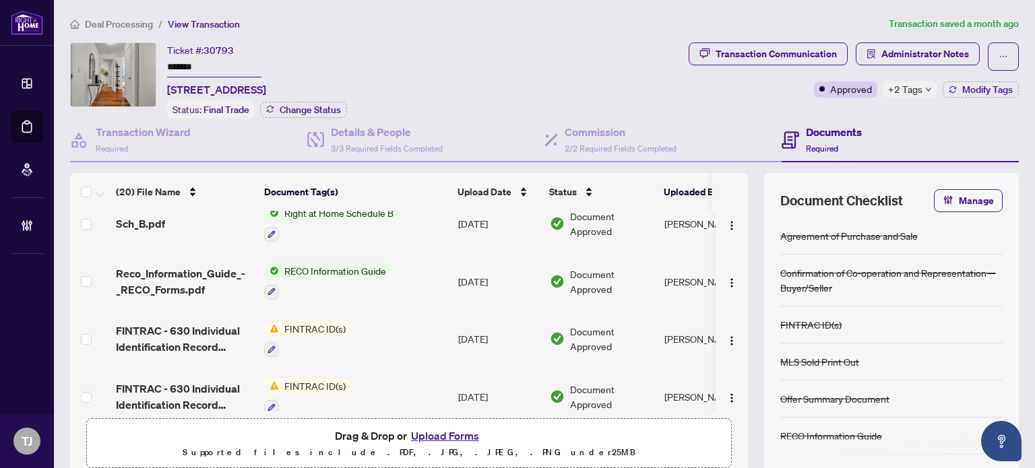
click at [187, 62] on input "*******" at bounding box center [214, 68] width 94 height 20
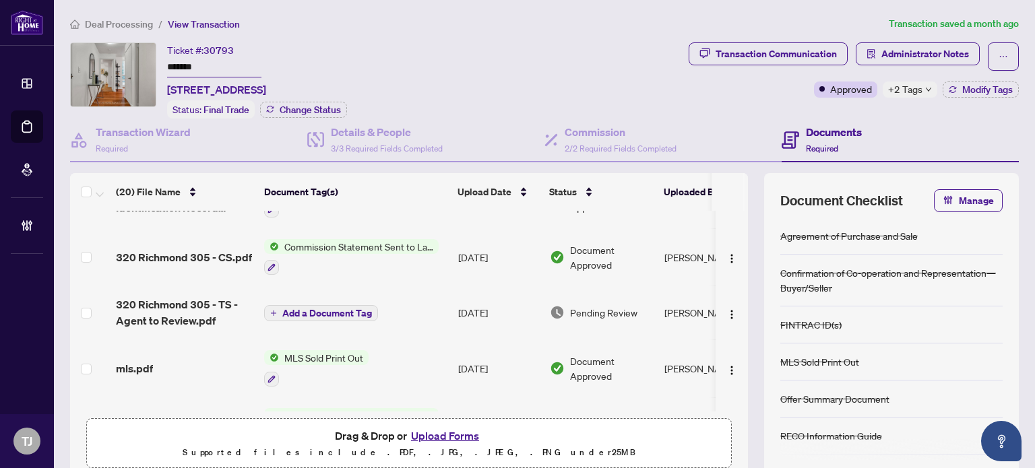
scroll to position [194, 0]
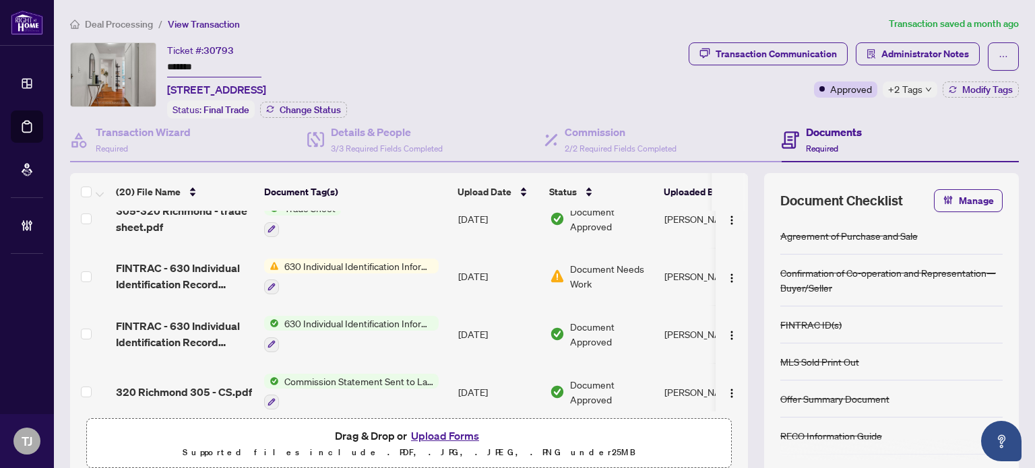
click at [357, 316] on span "630 Individual Identification Information Record" at bounding box center [359, 323] width 160 height 15
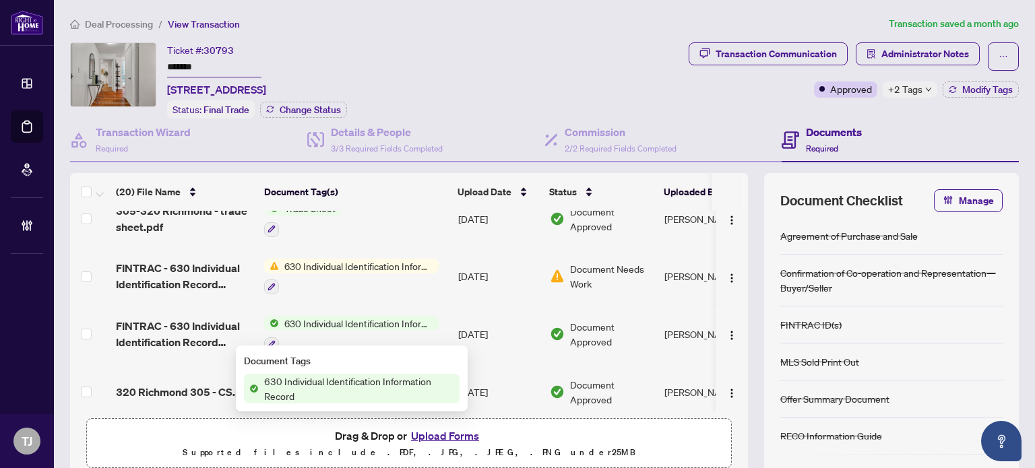
click at [343, 376] on span "630 Individual Identification Information Record" at bounding box center [359, 389] width 201 height 30
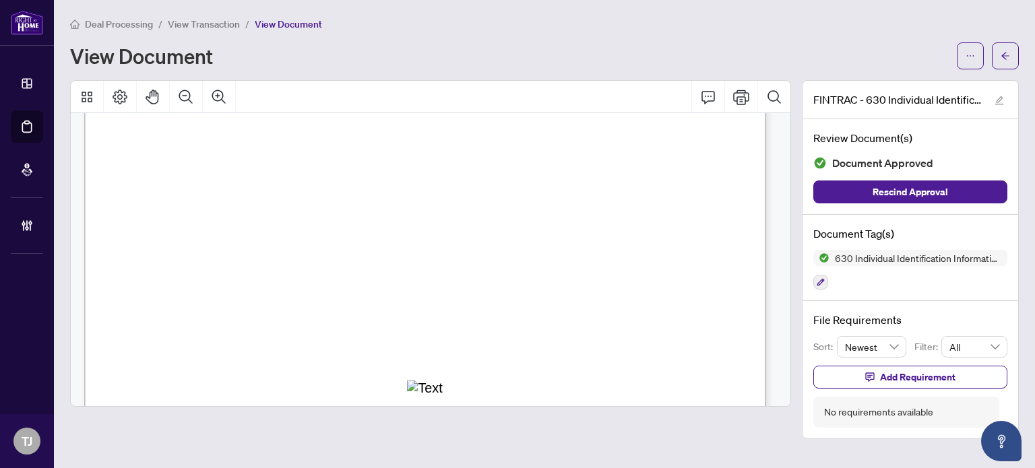
scroll to position [135, 0]
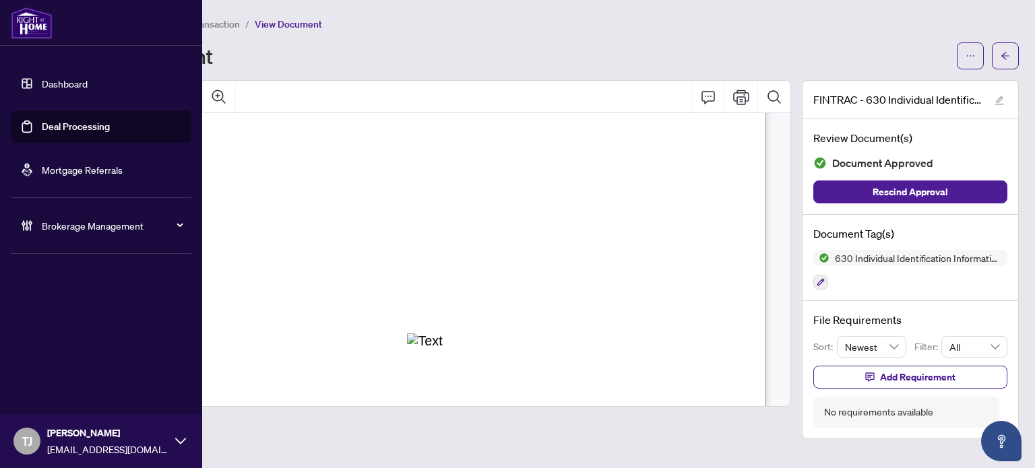
drag, startPoint x: 69, startPoint y: 125, endPoint x: 407, endPoint y: 199, distance: 345.7
click at [69, 125] on link "Deal Processing" at bounding box center [76, 127] width 68 height 12
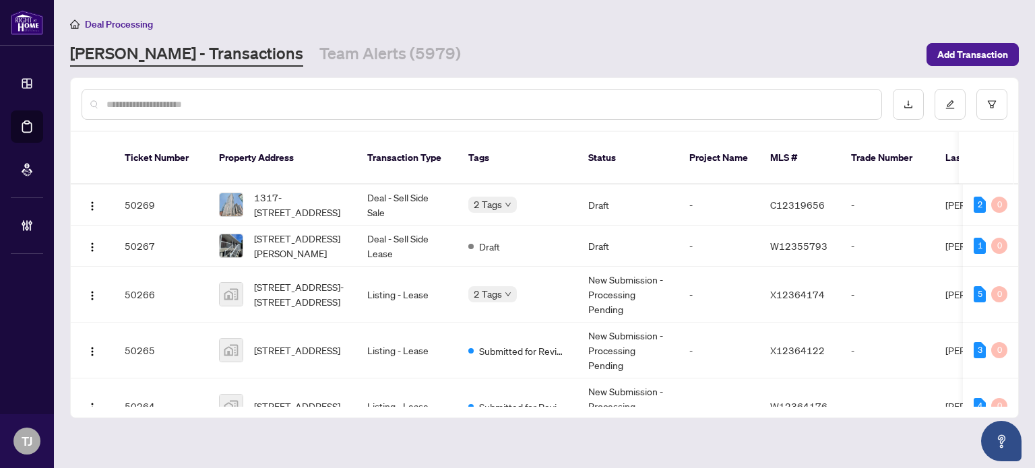
click at [241, 98] on input "text" at bounding box center [488, 104] width 764 height 15
paste input "*******"
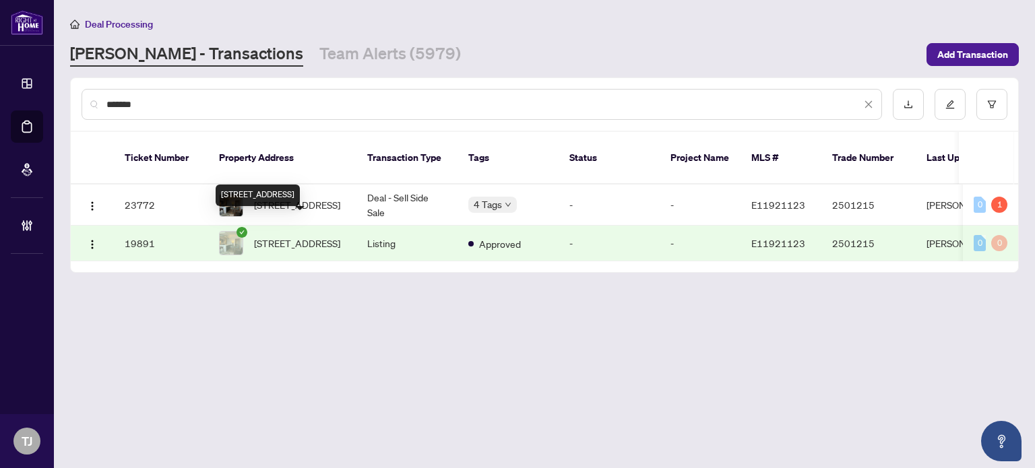
type input "*******"
click at [300, 185] on div "[STREET_ADDRESS]" at bounding box center [258, 196] width 84 height 22
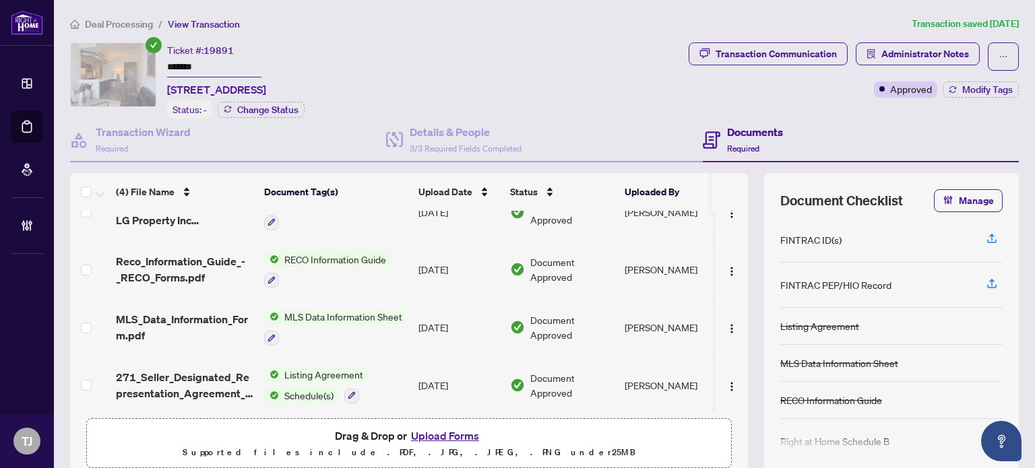
scroll to position [30, 0]
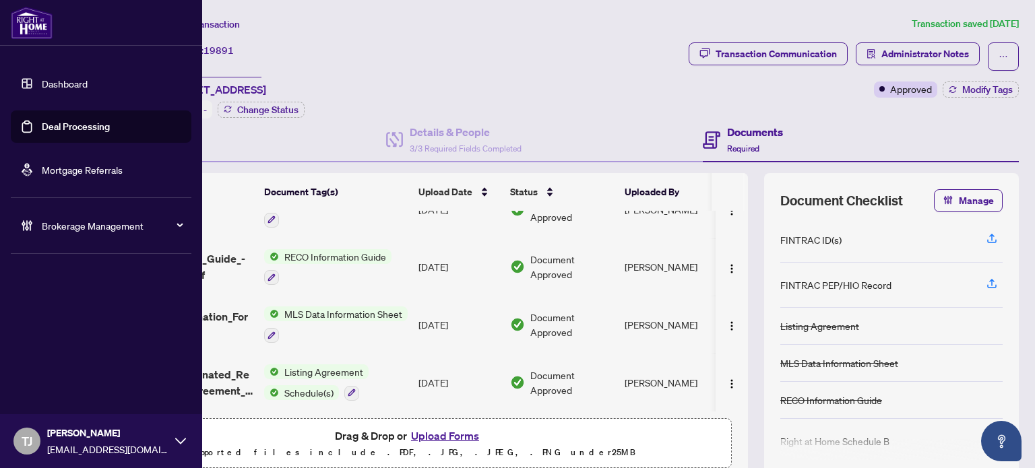
click at [73, 123] on link "Deal Processing" at bounding box center [76, 127] width 68 height 12
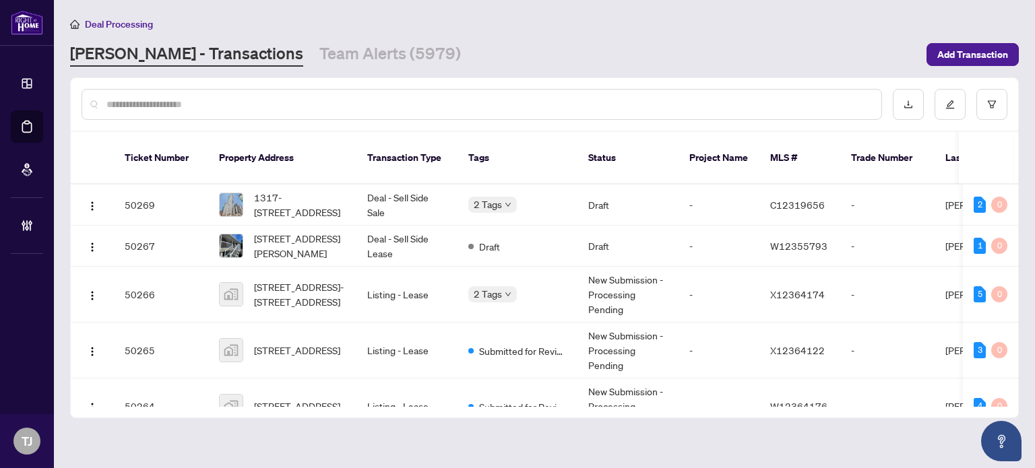
click at [276, 104] on input "text" at bounding box center [488, 104] width 764 height 15
paste input "*******"
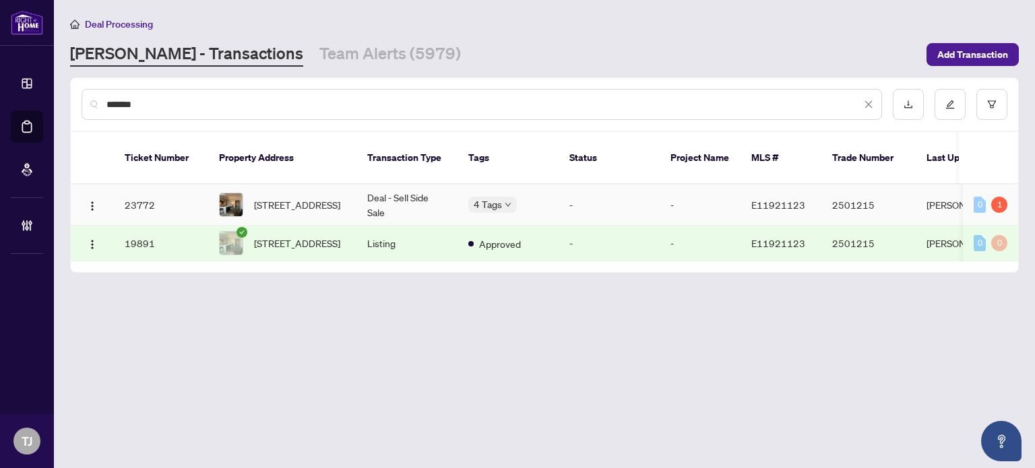
type input "*******"
click at [383, 187] on td "Deal - Sell Side Sale" at bounding box center [407, 205] width 101 height 41
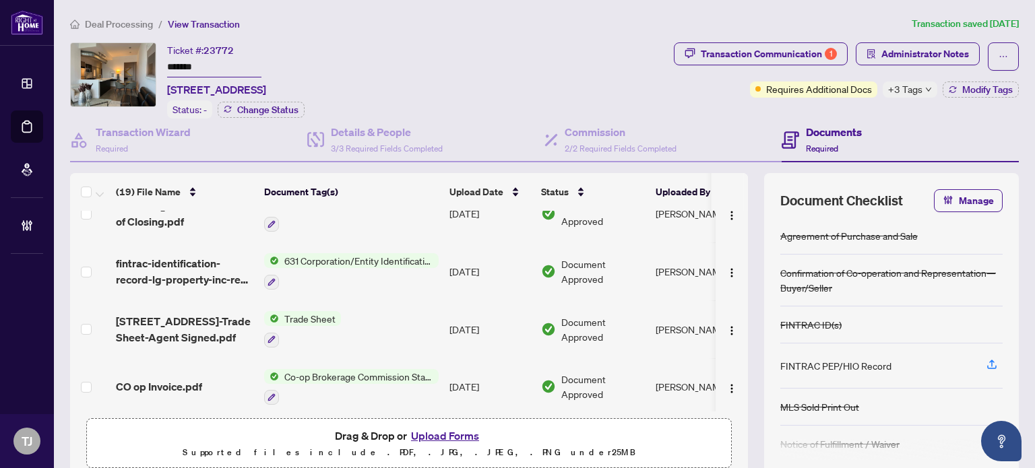
scroll to position [67, 0]
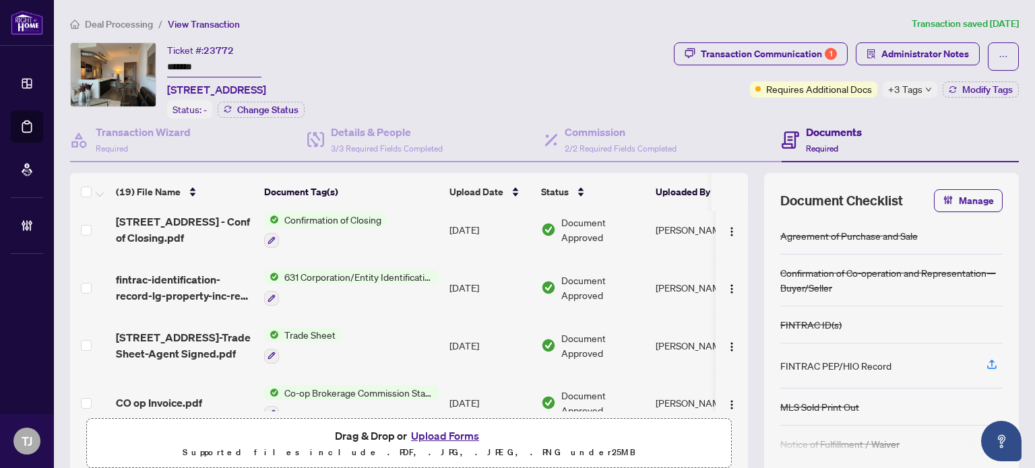
click at [399, 270] on span "631 Corporation/Entity Identification InformationRecord" at bounding box center [359, 277] width 160 height 15
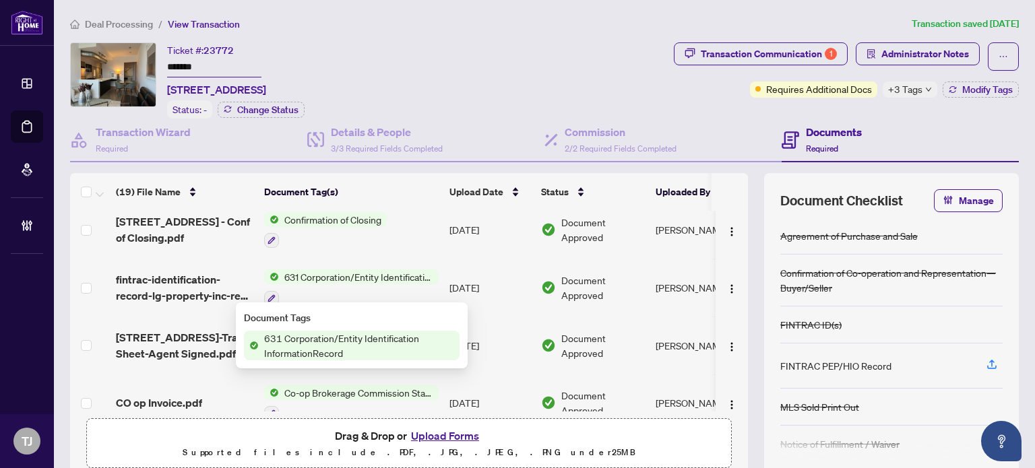
click at [359, 346] on span "631 Corporation/Entity Identification InformationRecord" at bounding box center [359, 346] width 201 height 30
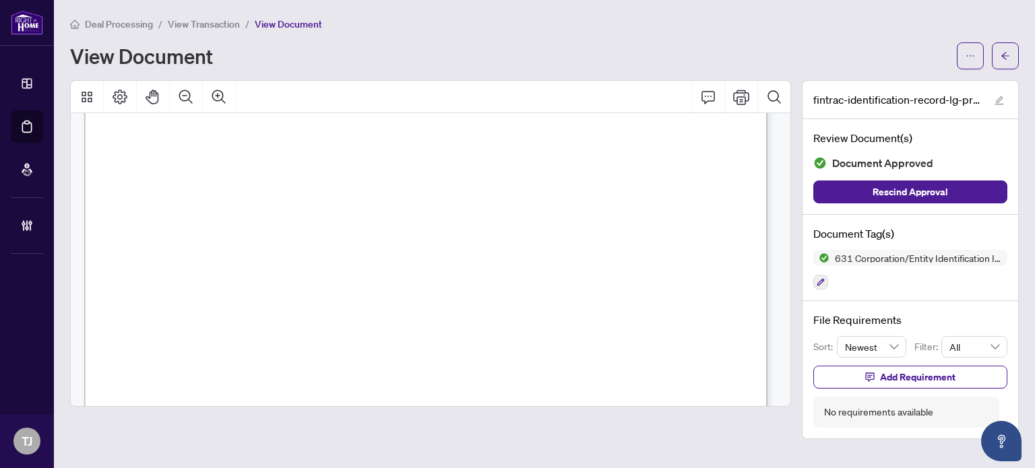
scroll to position [337, 0]
click at [970, 51] on icon "ellipsis" at bounding box center [970, 55] width 9 height 9
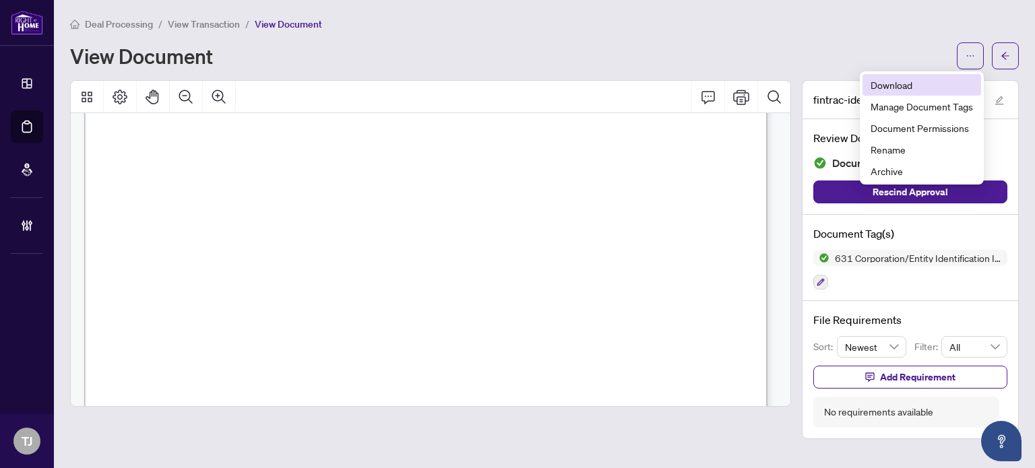
click at [894, 81] on span "Download" at bounding box center [922, 85] width 102 height 15
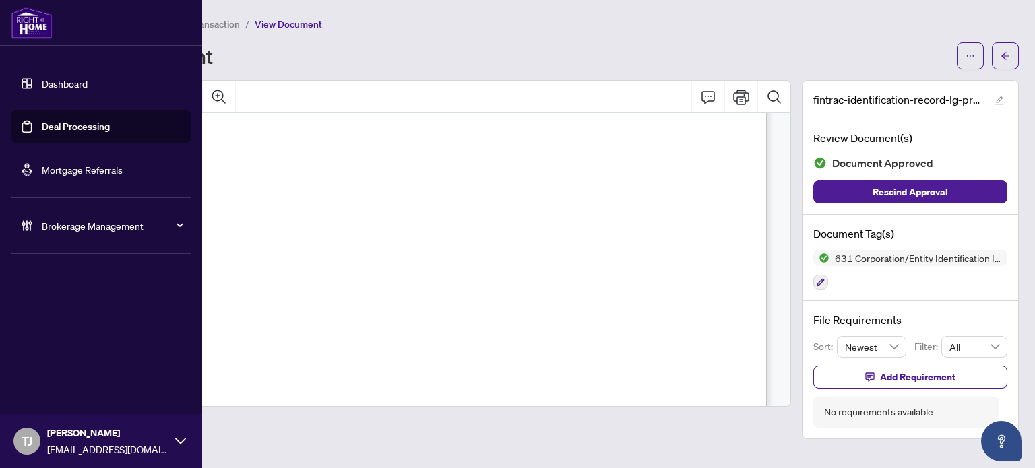
drag, startPoint x: 59, startPoint y: 122, endPoint x: 131, endPoint y: 79, distance: 83.5
click at [59, 122] on link "Deal Processing" at bounding box center [76, 127] width 68 height 12
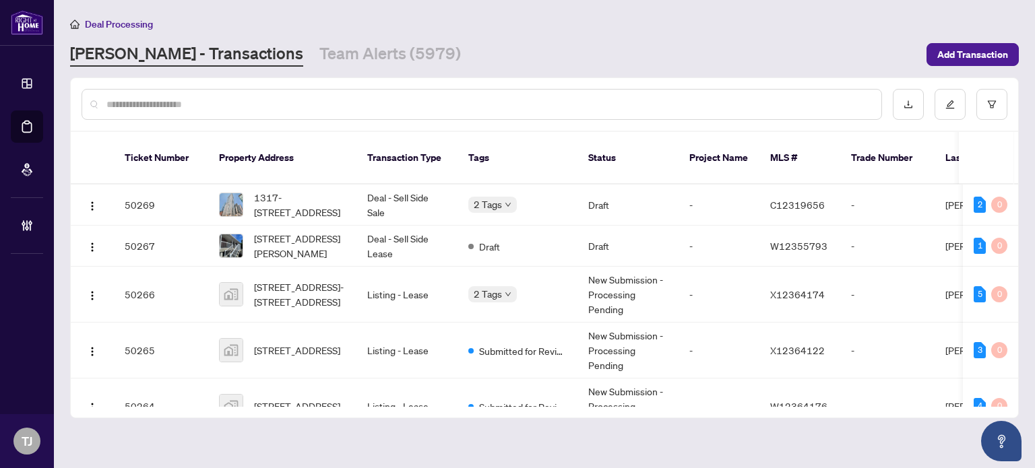
click at [245, 97] on input "text" at bounding box center [488, 104] width 764 height 15
paste input "*******"
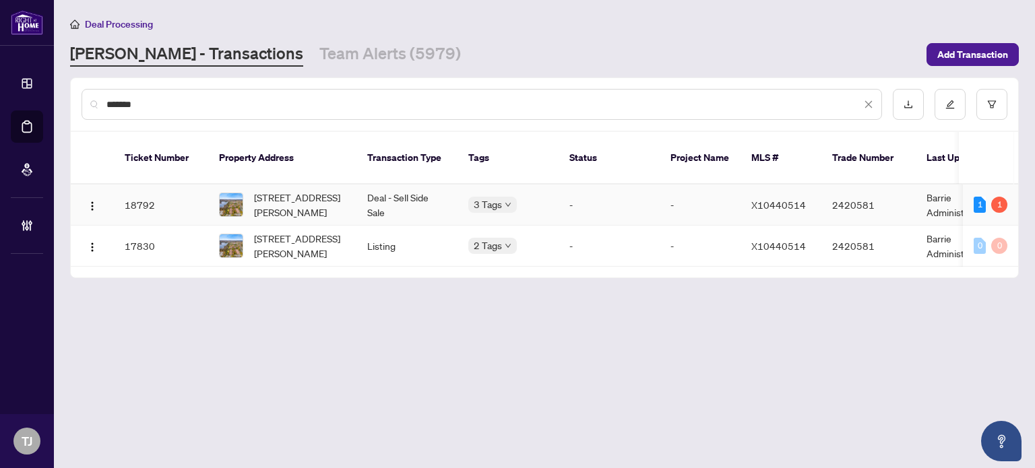
type input "*******"
click at [404, 189] on td "Deal - Sell Side Sale" at bounding box center [407, 205] width 101 height 41
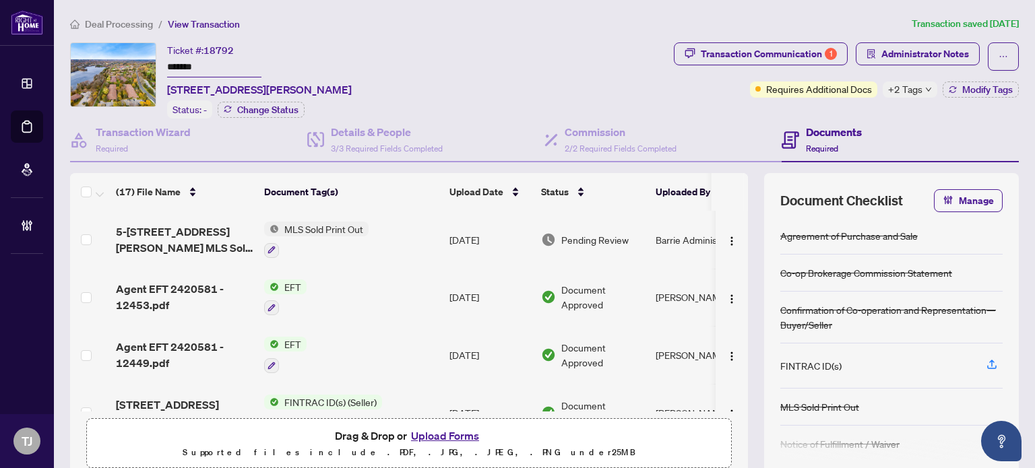
scroll to position [67, 0]
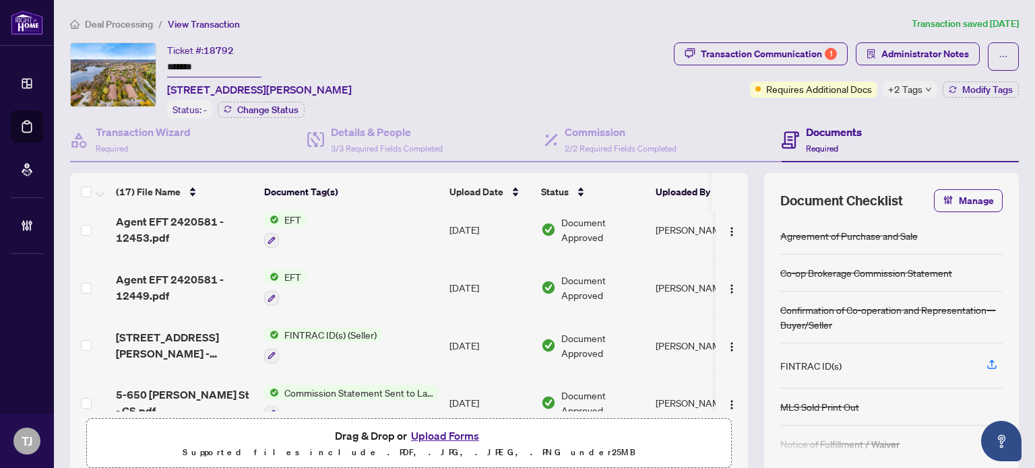
click at [333, 328] on span "FINTRAC ID(s) (Seller)" at bounding box center [330, 335] width 103 height 15
click at [321, 393] on span "FINTRAC ID(s) (Seller)" at bounding box center [315, 395] width 103 height 15
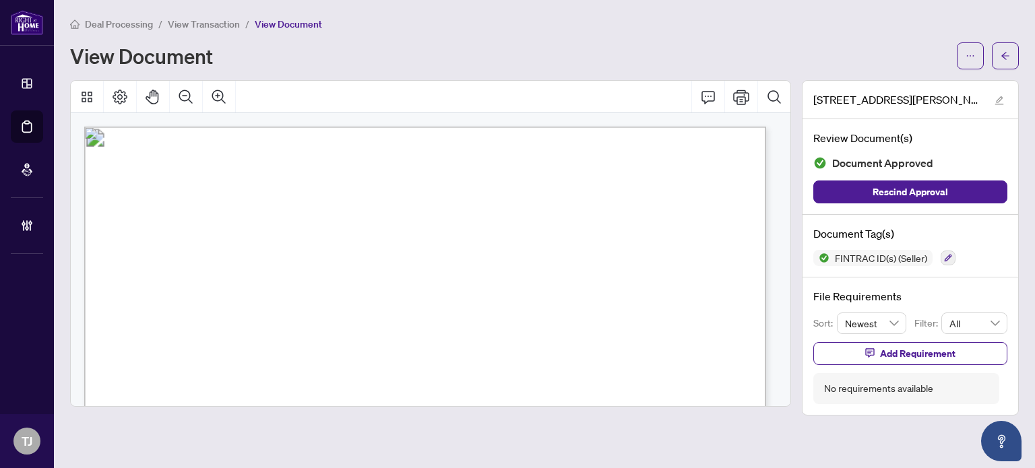
scroll to position [202, 0]
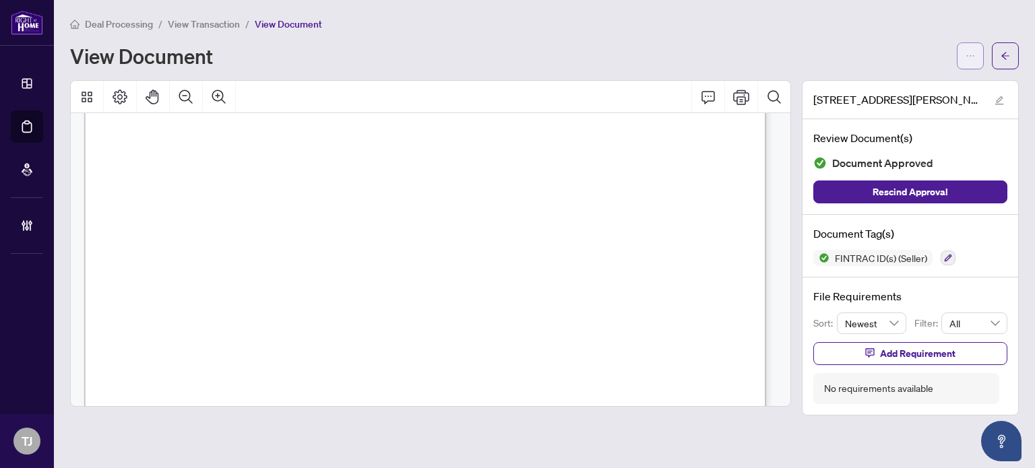
click at [973, 51] on icon "ellipsis" at bounding box center [970, 55] width 9 height 9
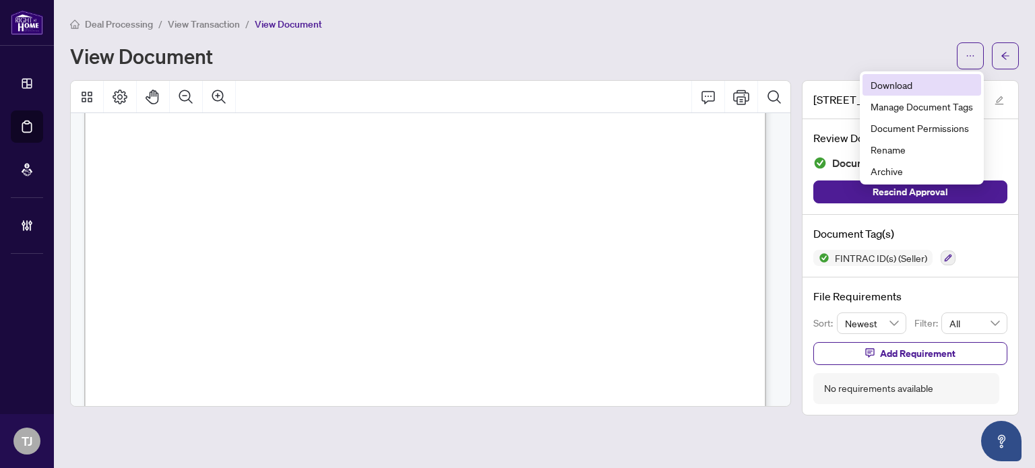
click at [924, 88] on span "Download" at bounding box center [922, 85] width 102 height 15
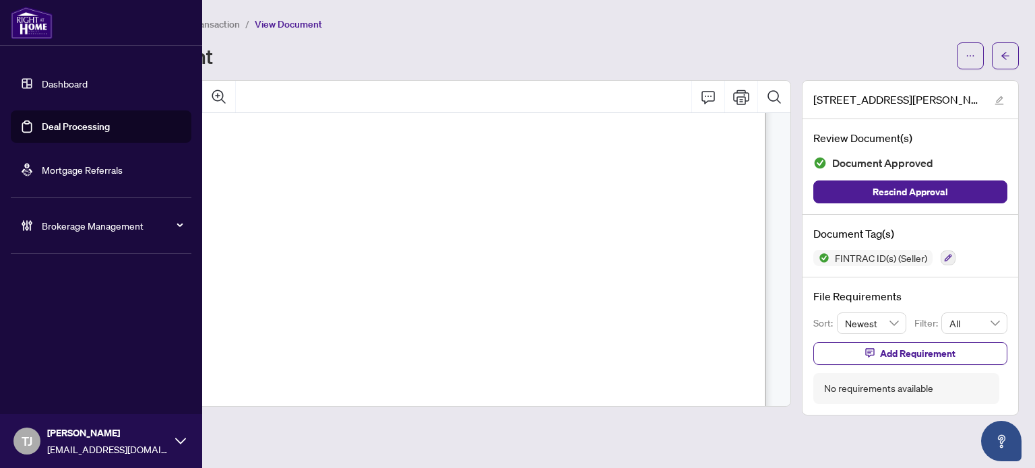
click at [71, 131] on link "Deal Processing" at bounding box center [76, 127] width 68 height 12
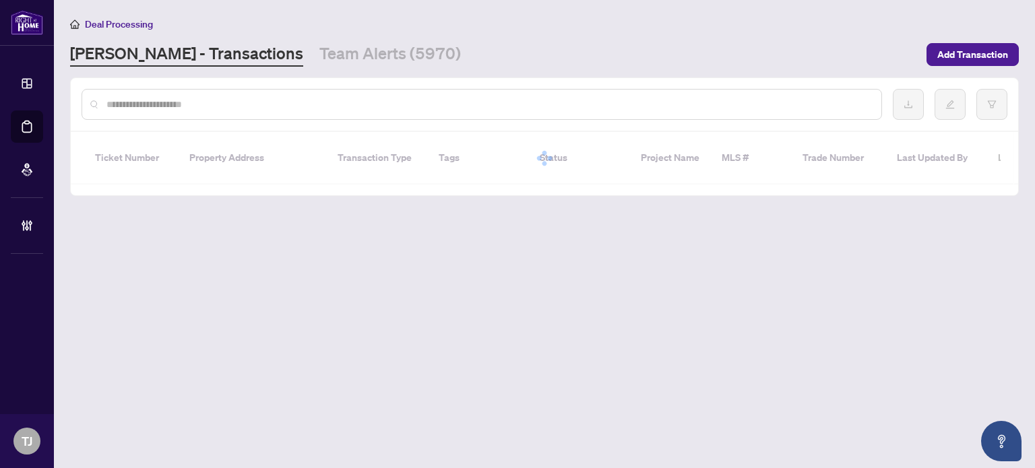
click at [231, 104] on input "text" at bounding box center [488, 104] width 764 height 15
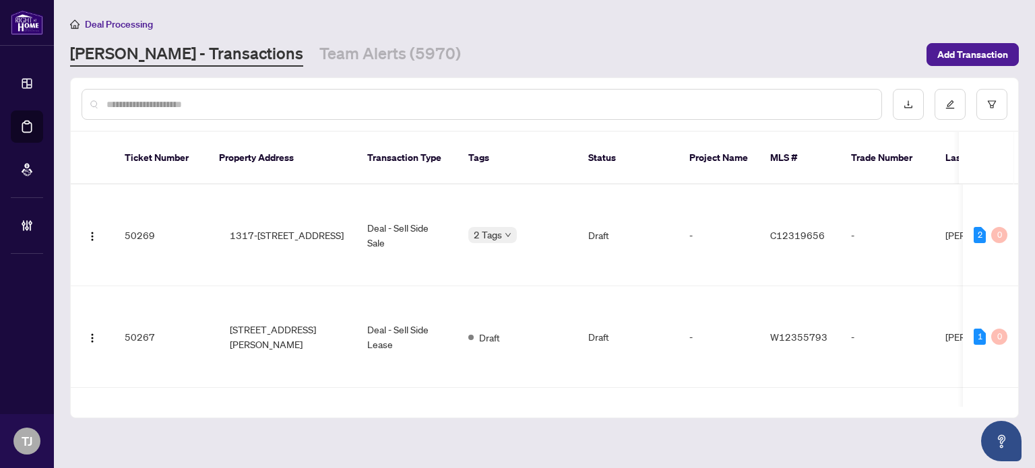
paste input "*******"
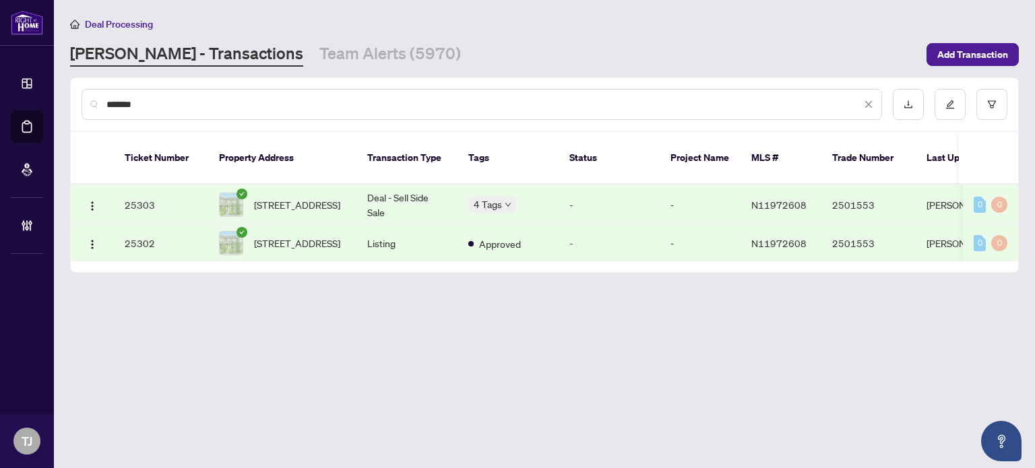
type input "*******"
click at [321, 197] on span "[STREET_ADDRESS]" at bounding box center [297, 204] width 86 height 15
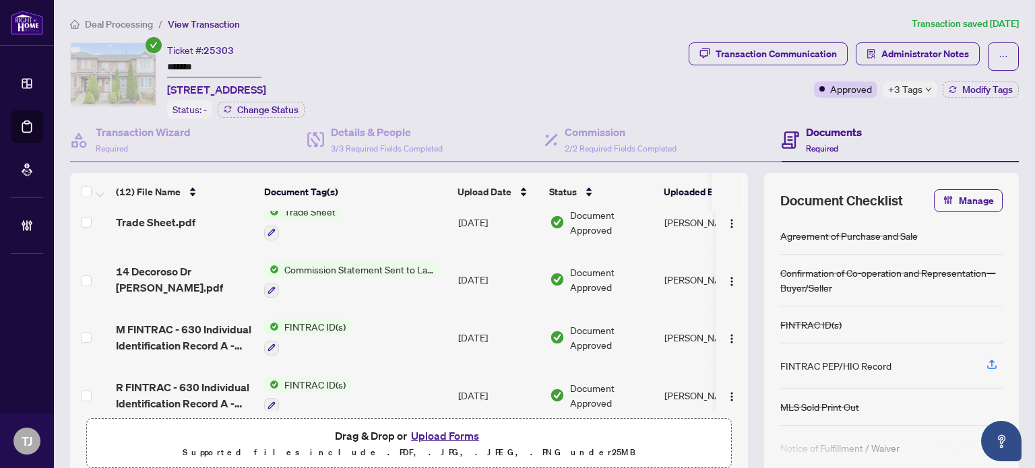
scroll to position [202, 0]
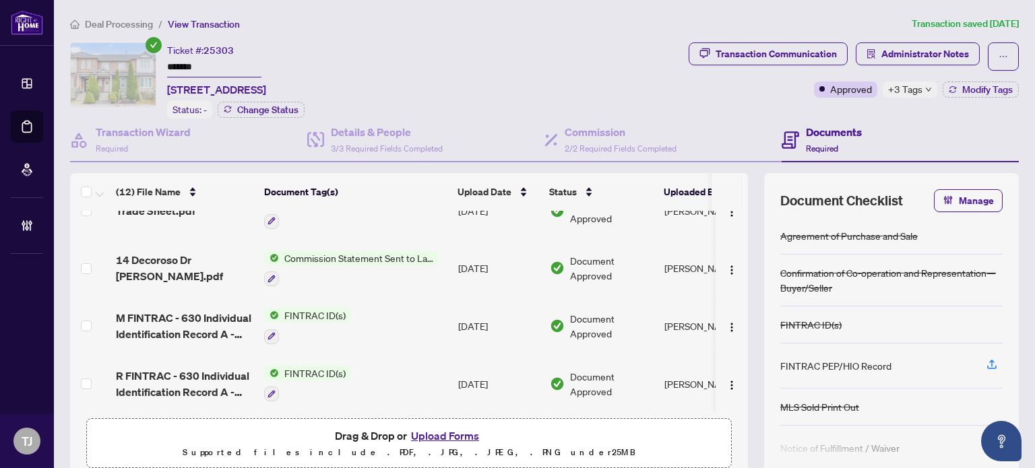
click at [332, 311] on span "FINTRAC ID(s)" at bounding box center [315, 315] width 72 height 15
click at [311, 374] on span "FINTRAC ID(s)" at bounding box center [284, 374] width 72 height 15
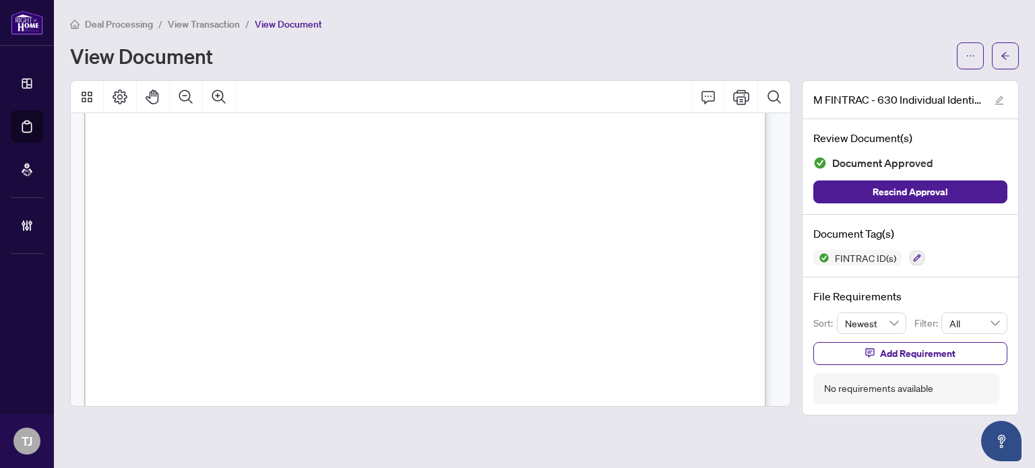
scroll to position [135, 0]
click at [971, 58] on icon "ellipsis" at bounding box center [970, 55] width 9 height 9
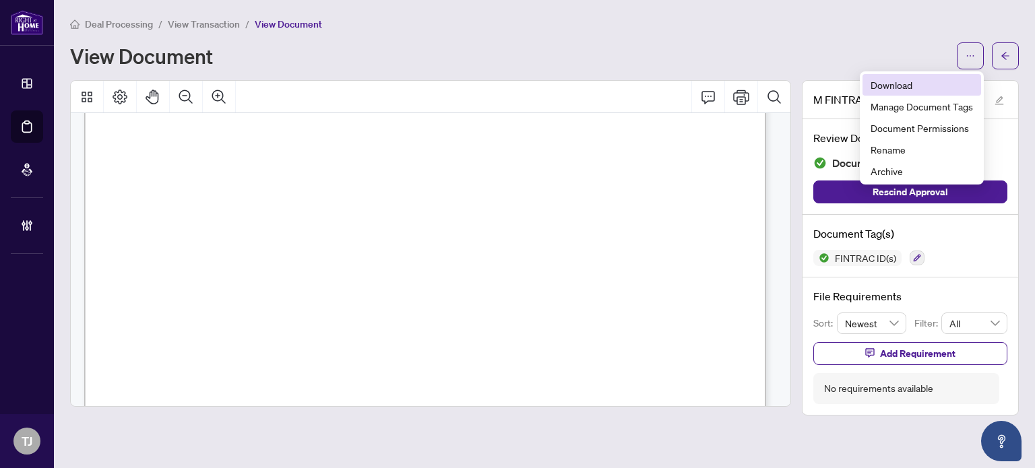
click at [909, 86] on span "Download" at bounding box center [922, 85] width 102 height 15
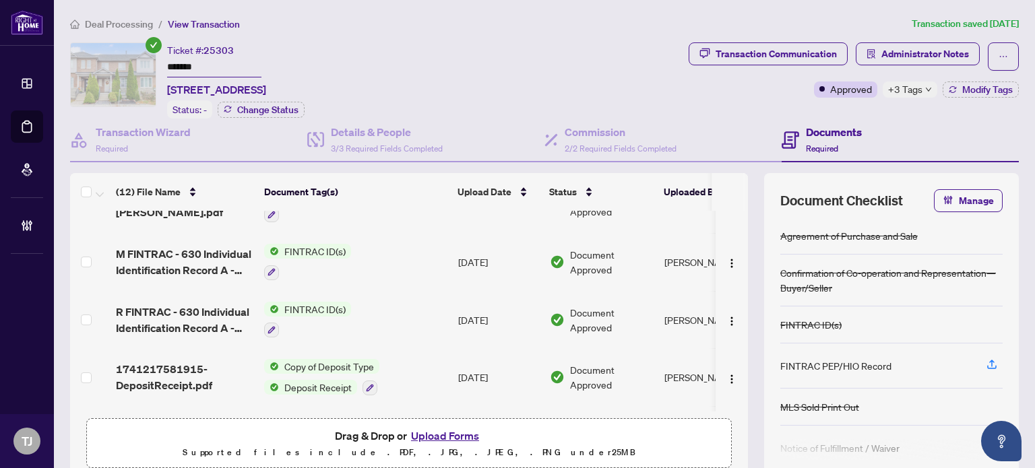
scroll to position [270, 0]
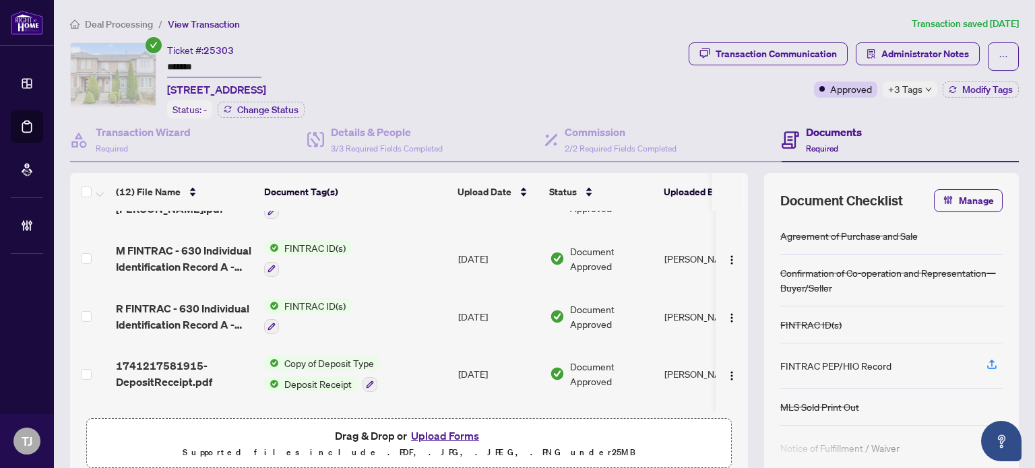
click at [320, 299] on span "FINTRAC ID(s)" at bounding box center [315, 306] width 72 height 15
click at [303, 359] on span "FINTRAC ID(s)" at bounding box center [284, 363] width 72 height 15
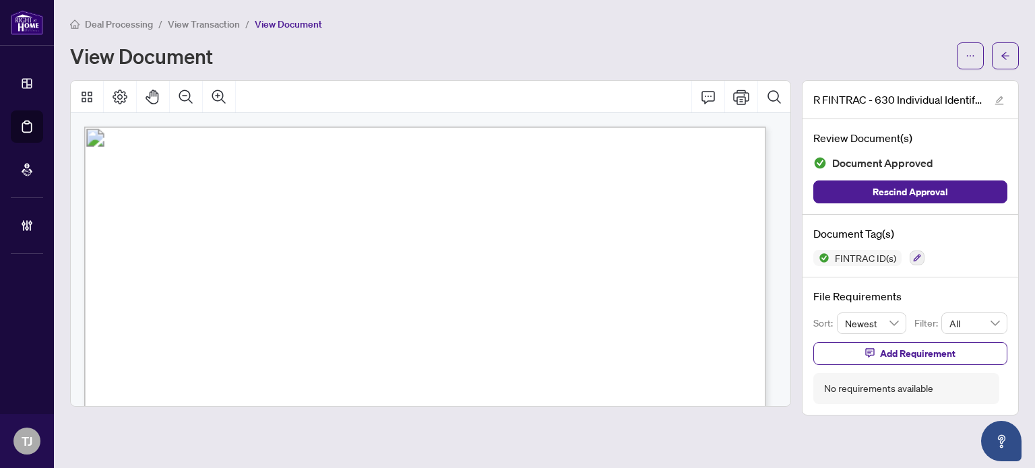
scroll to position [135, 0]
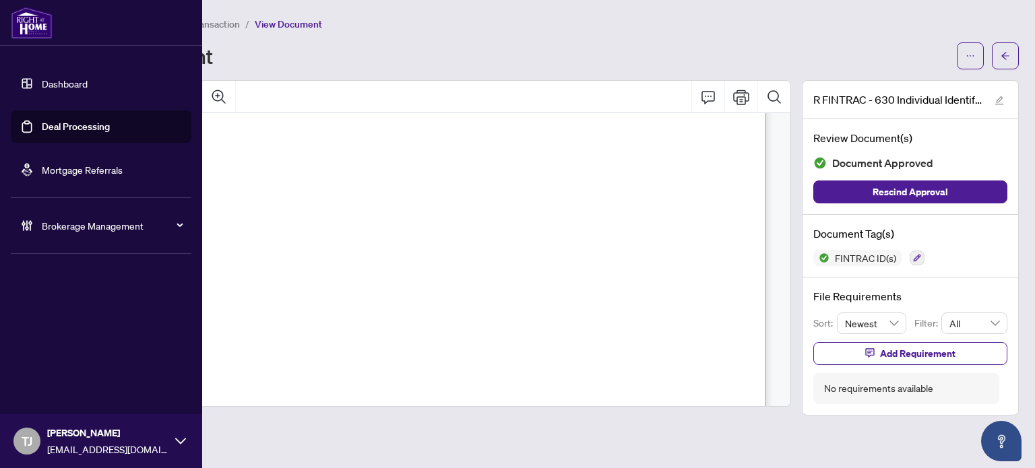
click at [92, 123] on link "Deal Processing" at bounding box center [76, 127] width 68 height 12
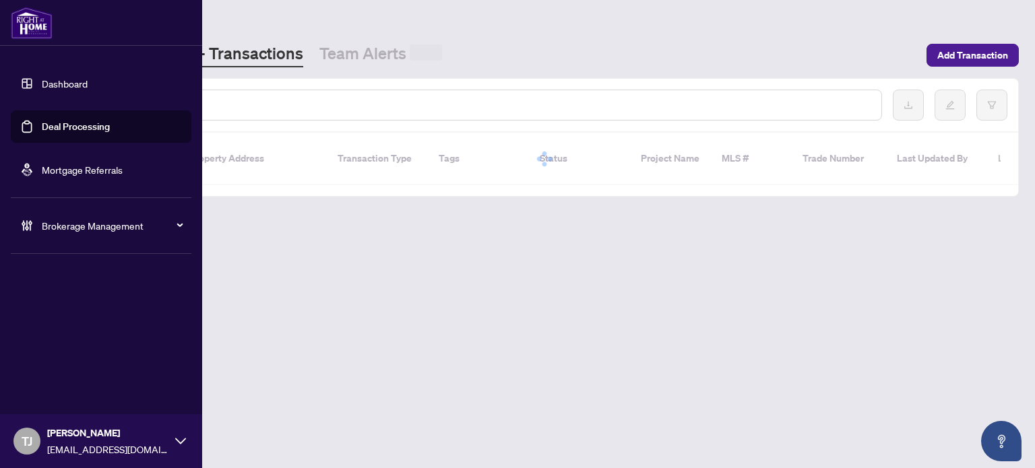
click at [239, 107] on input "text" at bounding box center [488, 105] width 764 height 15
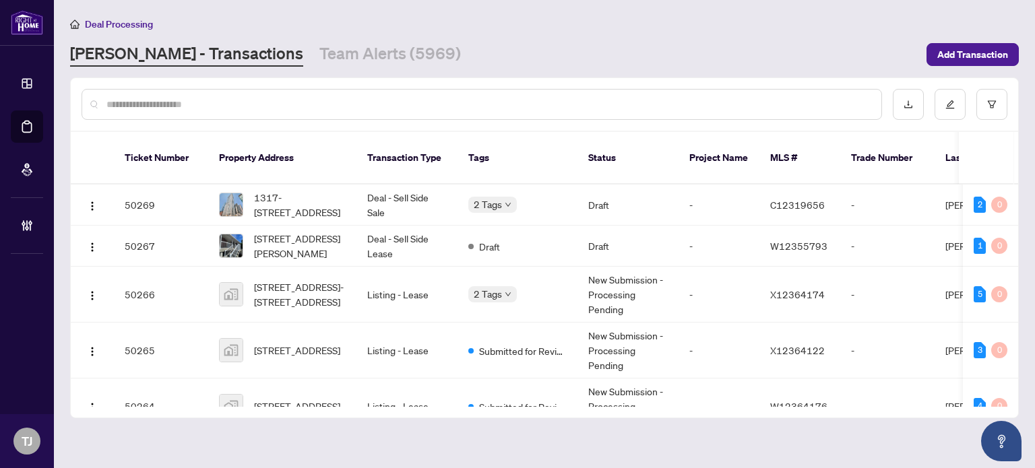
paste input "*******"
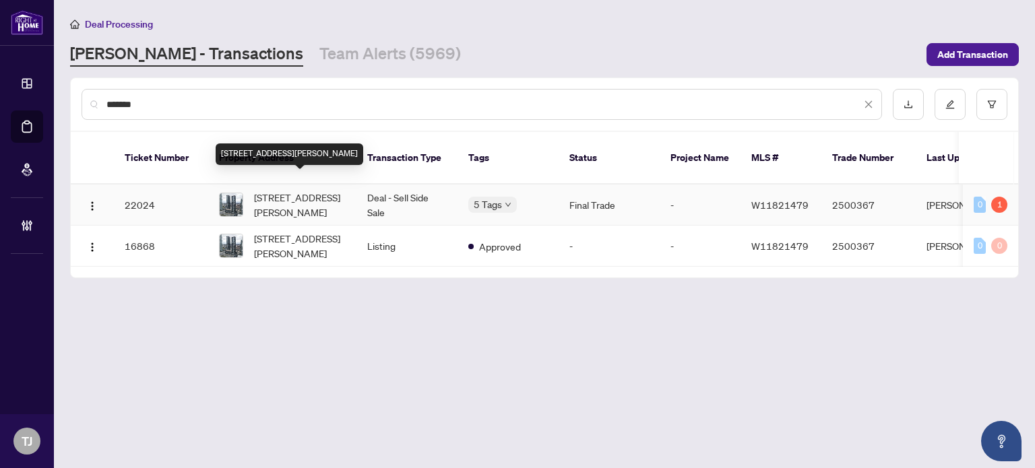
type input "*******"
click at [281, 197] on span "[STREET_ADDRESS][PERSON_NAME]" at bounding box center [300, 205] width 92 height 30
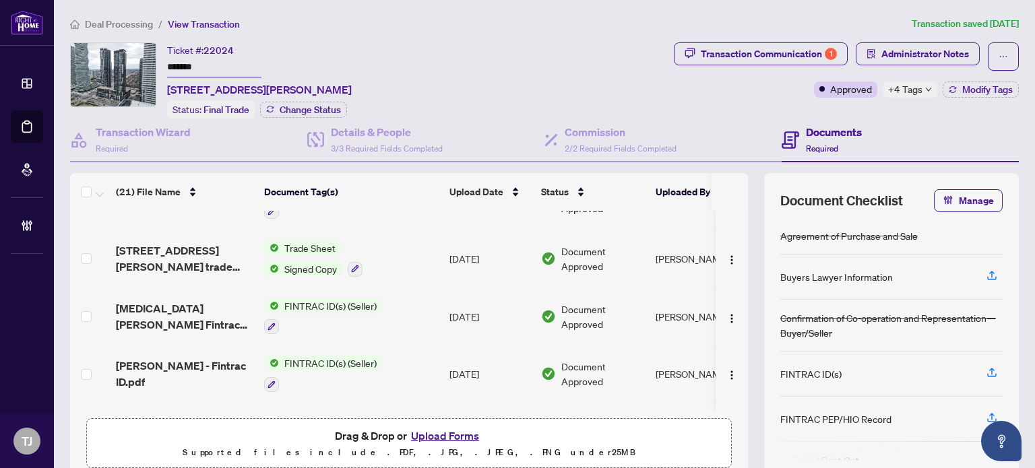
scroll to position [337, 0]
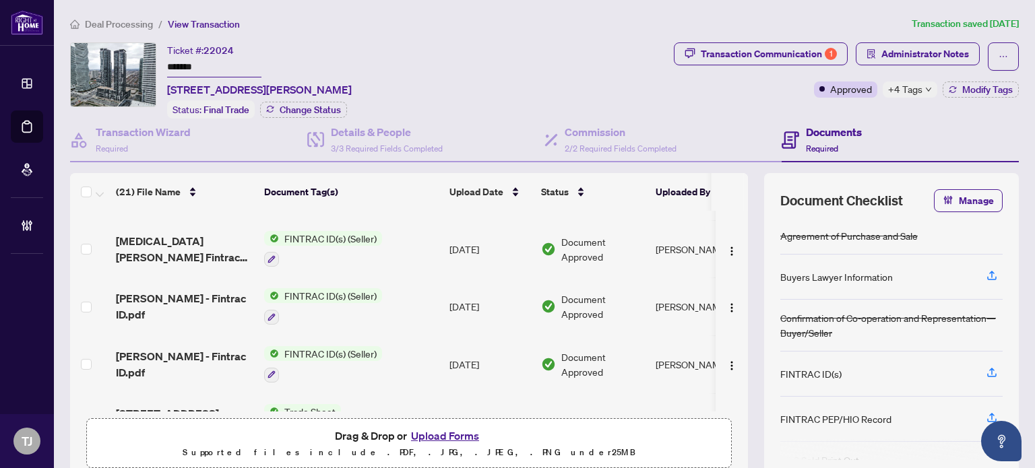
click at [329, 346] on span "FINTRAC ID(s) (Seller)" at bounding box center [330, 353] width 103 height 15
click at [315, 407] on span "FINTRAC ID(s) (Seller)" at bounding box center [315, 409] width 103 height 15
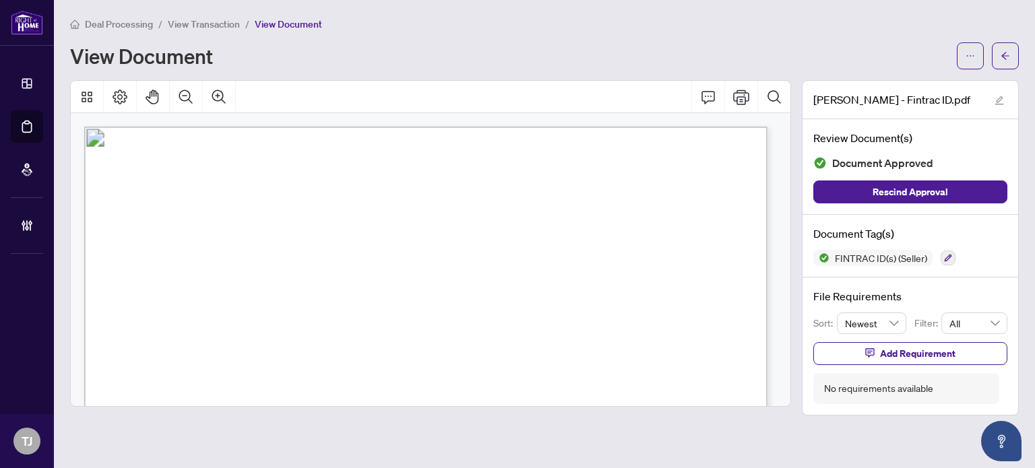
scroll to position [67, 0]
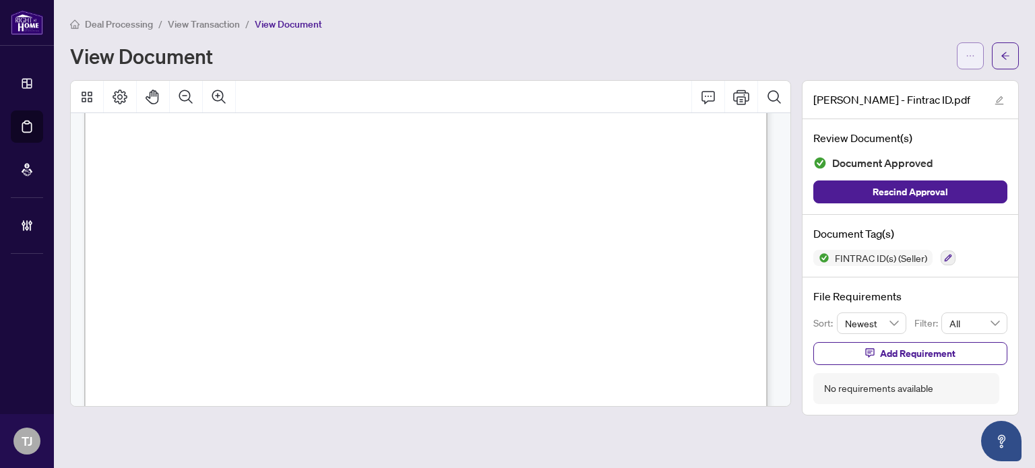
click at [976, 48] on button "button" at bounding box center [970, 55] width 27 height 27
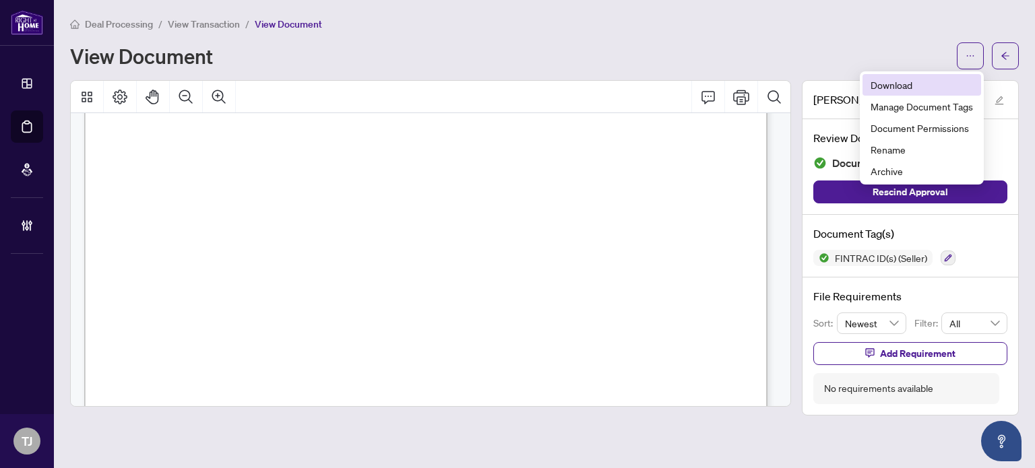
click at [892, 80] on span "Download" at bounding box center [922, 85] width 102 height 15
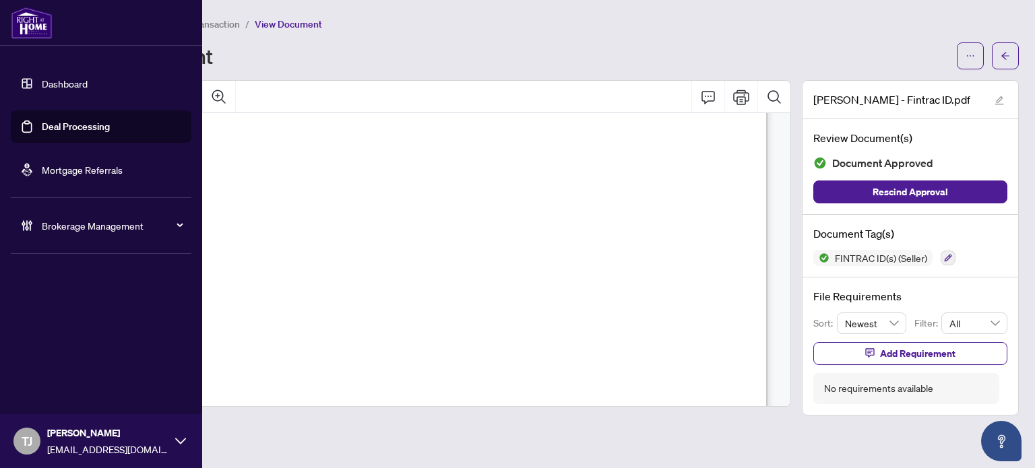
drag, startPoint x: 73, startPoint y: 118, endPoint x: 192, endPoint y: 88, distance: 122.9
click at [73, 121] on link "Deal Processing" at bounding box center [76, 127] width 68 height 12
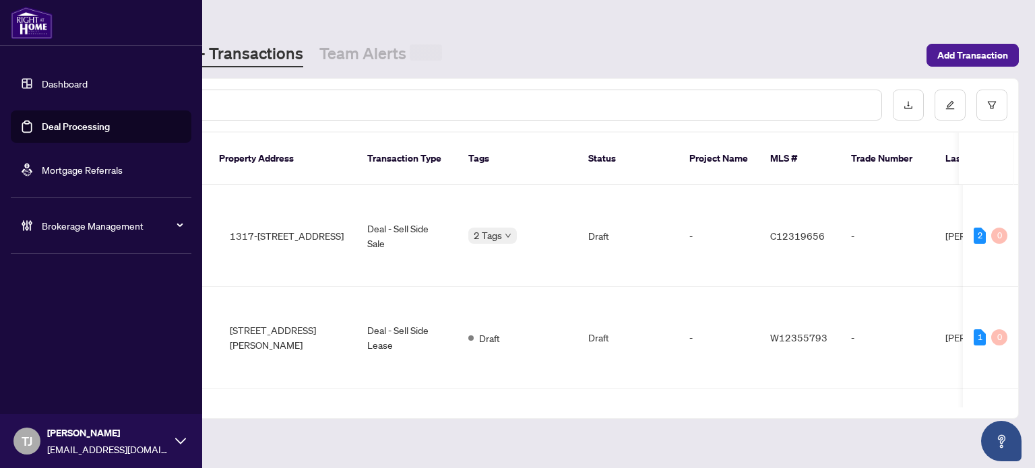
click at [227, 107] on input "text" at bounding box center [488, 105] width 764 height 15
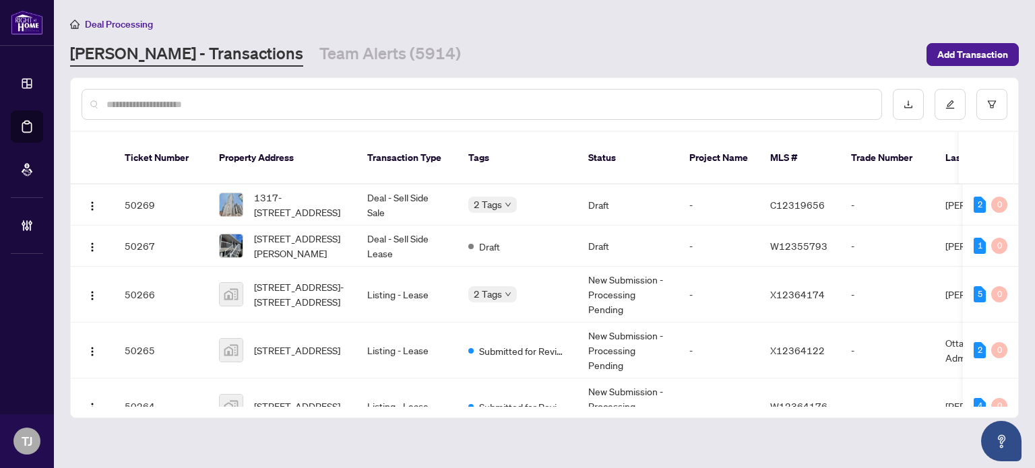
paste input "*******"
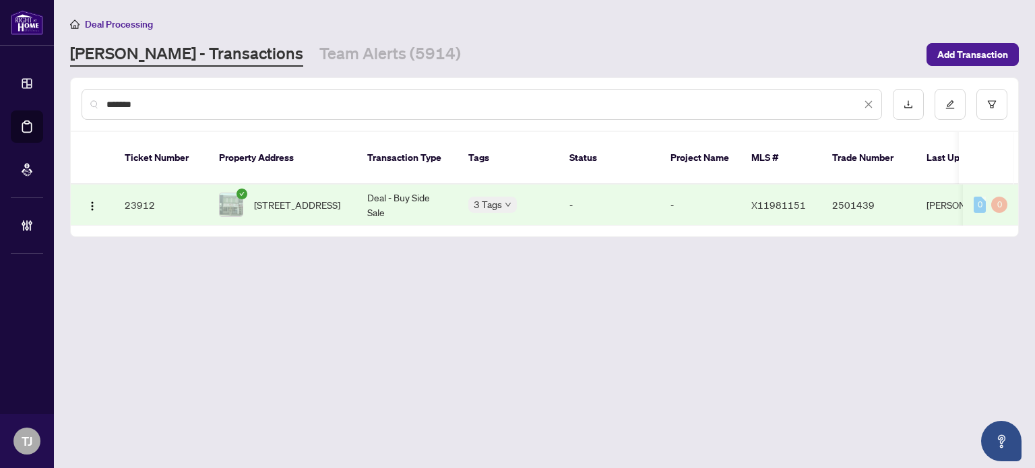
type input "*******"
click at [327, 202] on span "[STREET_ADDRESS]" at bounding box center [297, 204] width 86 height 15
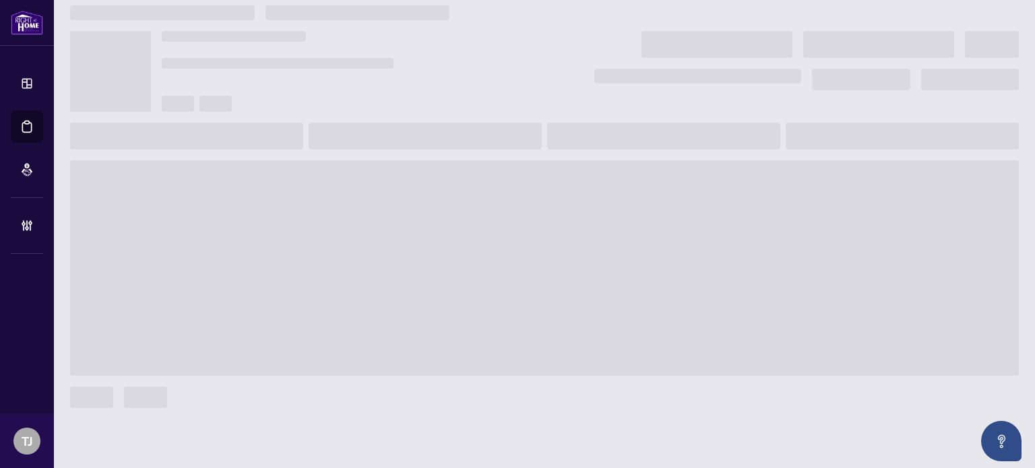
scroll to position [13, 0]
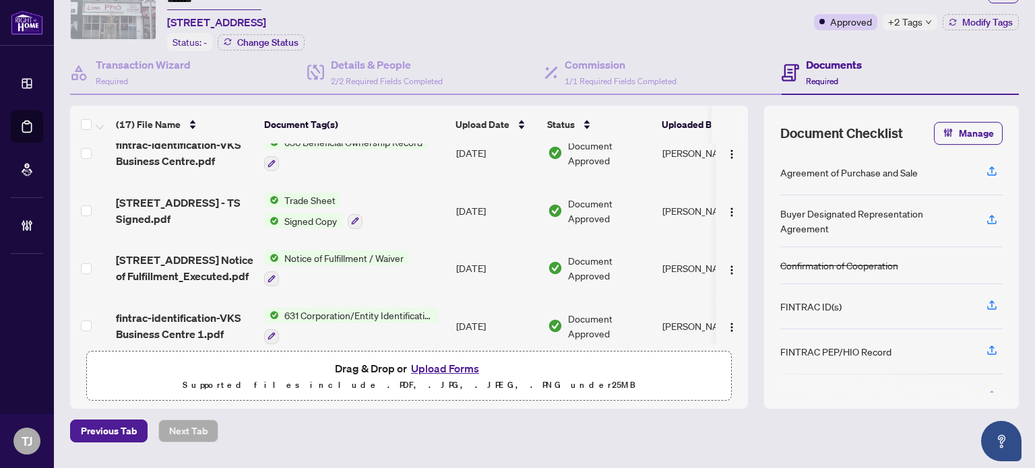
scroll to position [202, 0]
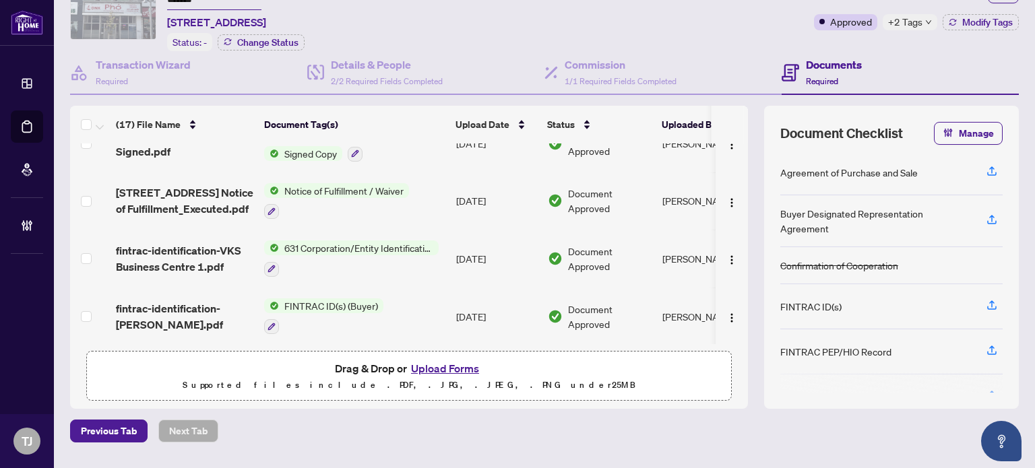
click at [376, 241] on span "631 Corporation/Entity Identification InformationRecord" at bounding box center [359, 248] width 160 height 15
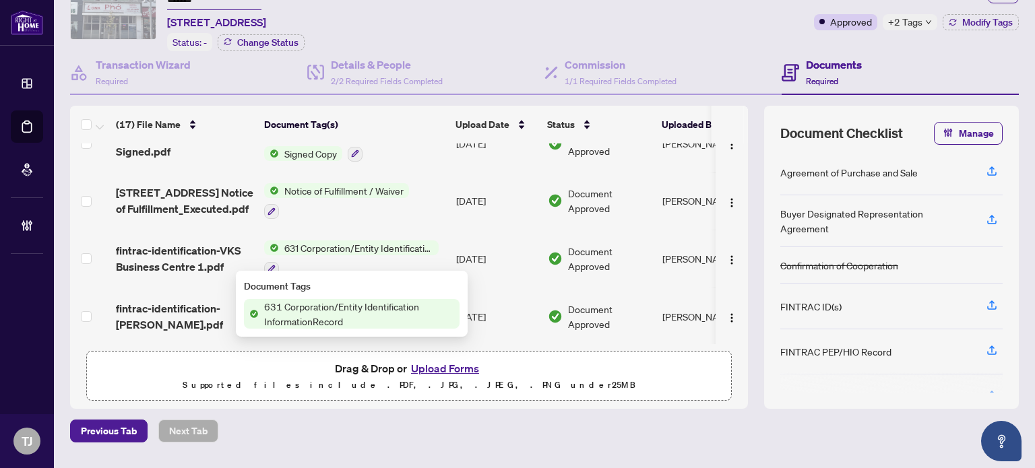
click at [348, 320] on span "631 Corporation/Entity Identification InformationRecord" at bounding box center [359, 314] width 201 height 30
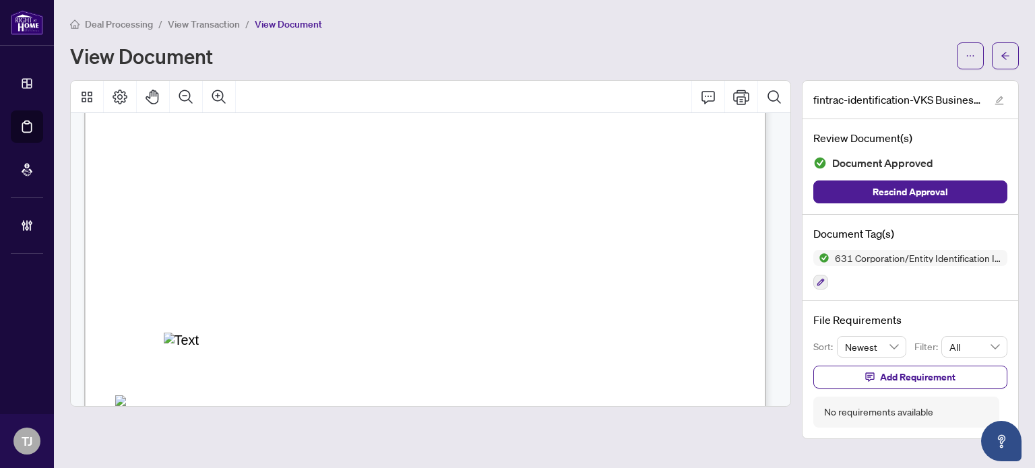
scroll to position [352, 0]
click at [965, 49] on button "button" at bounding box center [970, 55] width 27 height 27
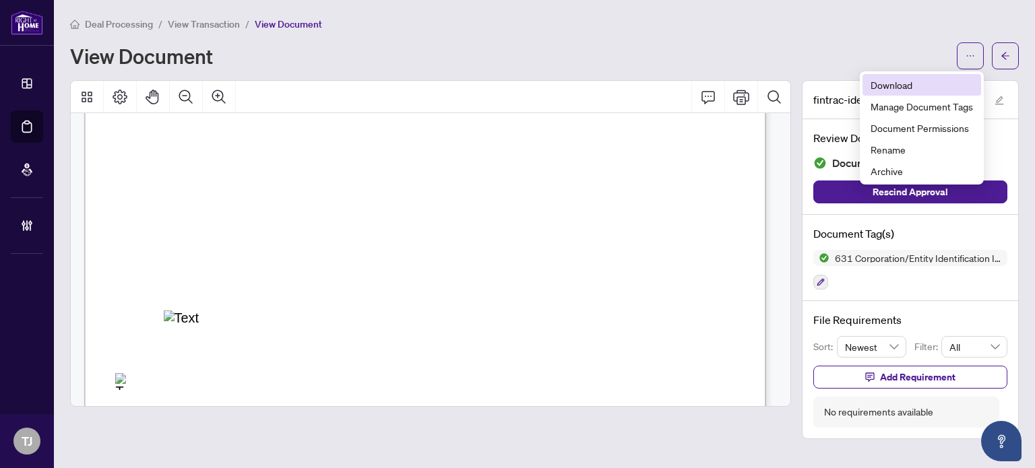
click at [919, 79] on span "Download" at bounding box center [922, 85] width 102 height 15
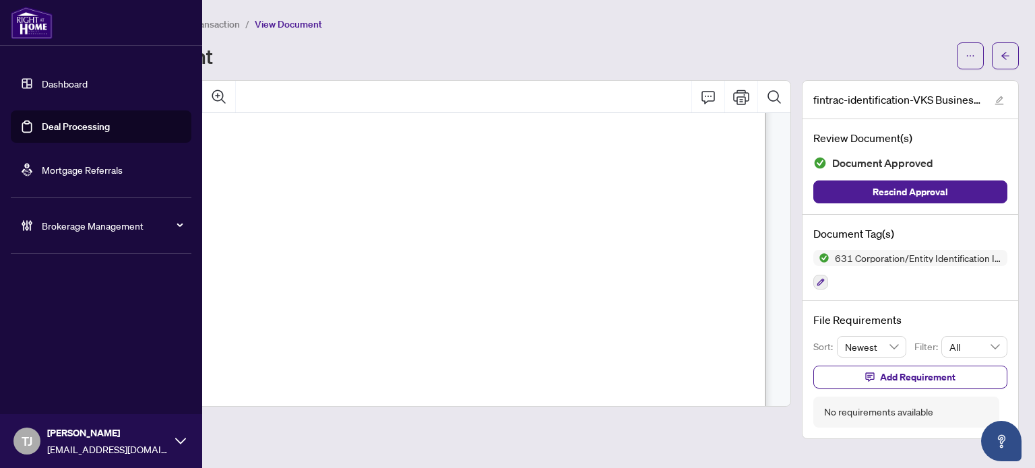
click at [65, 126] on link "Deal Processing" at bounding box center [76, 127] width 68 height 12
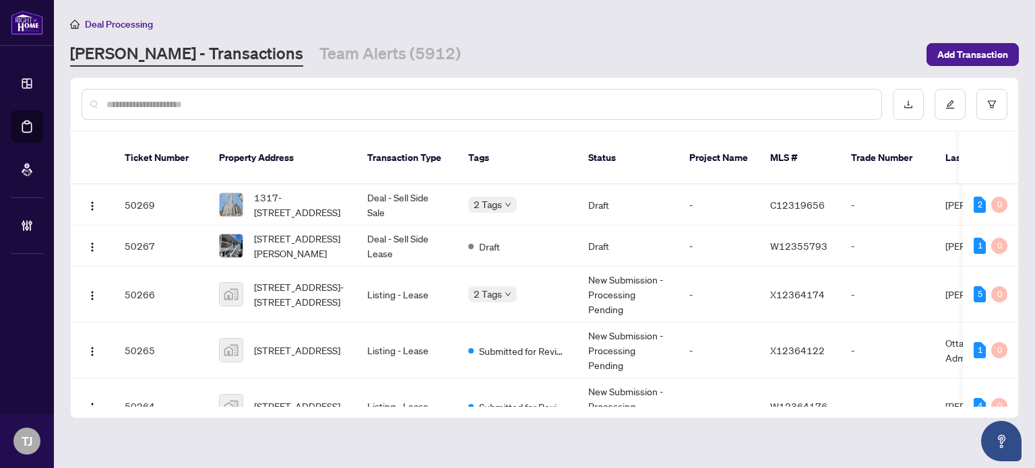
click at [245, 111] on div at bounding box center [482, 104] width 801 height 31
click at [245, 106] on input "text" at bounding box center [488, 104] width 764 height 15
paste input "*******"
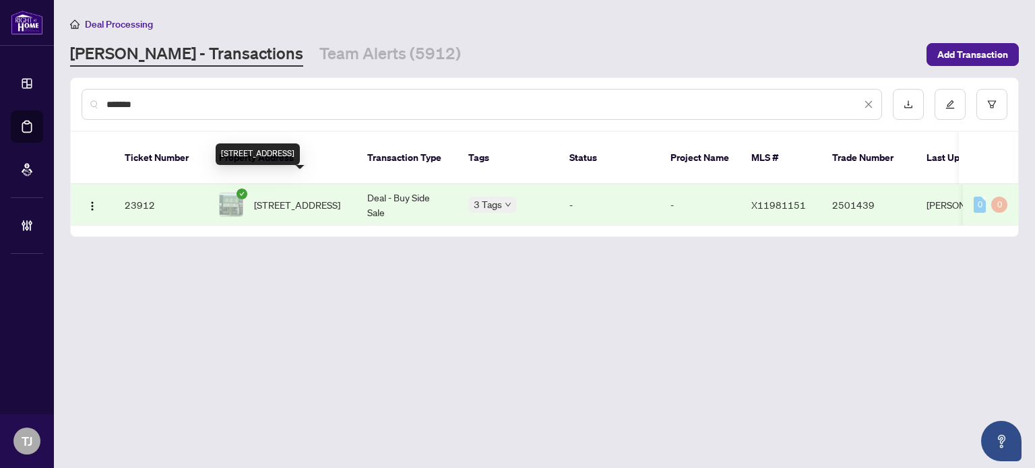
type input "*******"
click at [325, 197] on span "[STREET_ADDRESS]" at bounding box center [297, 204] width 86 height 15
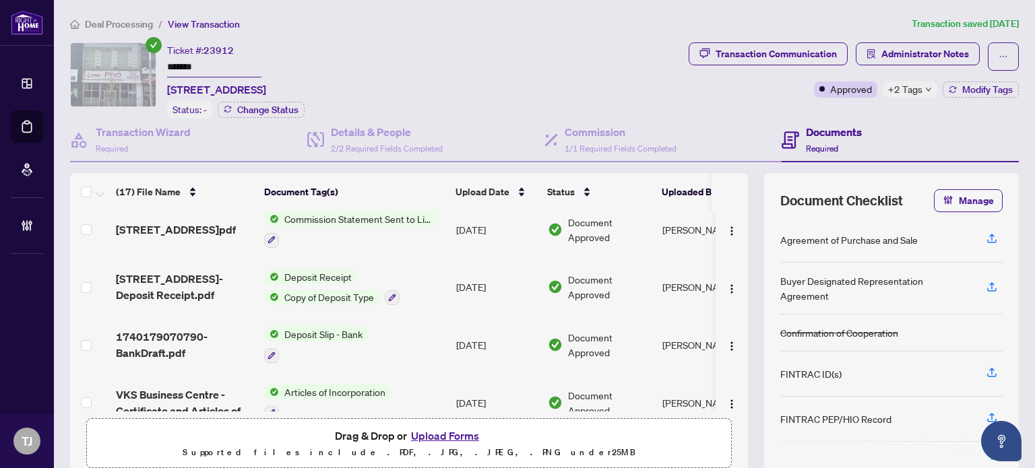
scroll to position [539, 0]
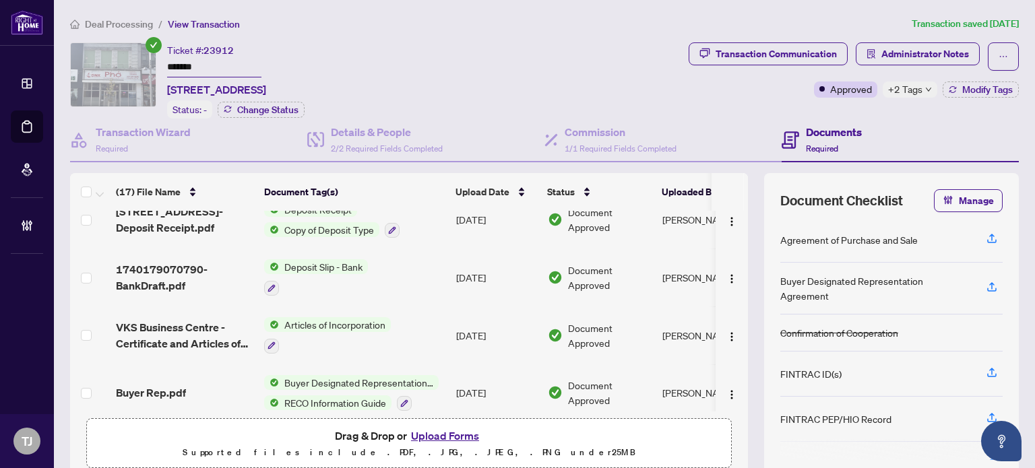
click at [359, 317] on span "Articles of Incorporation" at bounding box center [335, 324] width 112 height 15
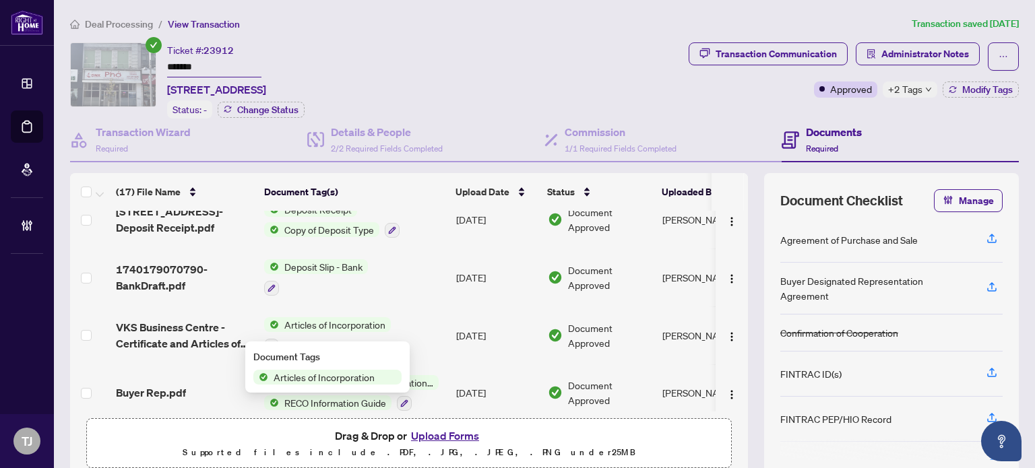
click at [326, 371] on span "Articles of Incorporation" at bounding box center [324, 377] width 112 height 15
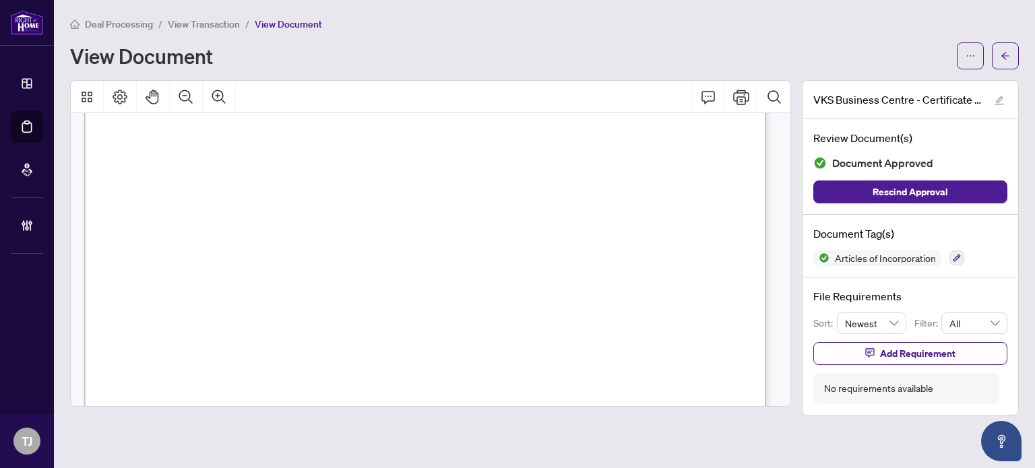
scroll to position [404, 0]
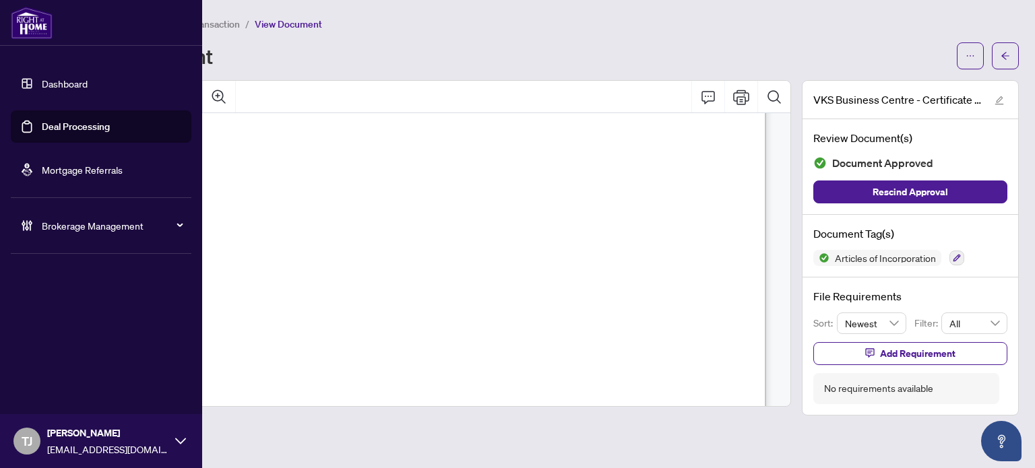
click at [80, 126] on link "Deal Processing" at bounding box center [76, 127] width 68 height 12
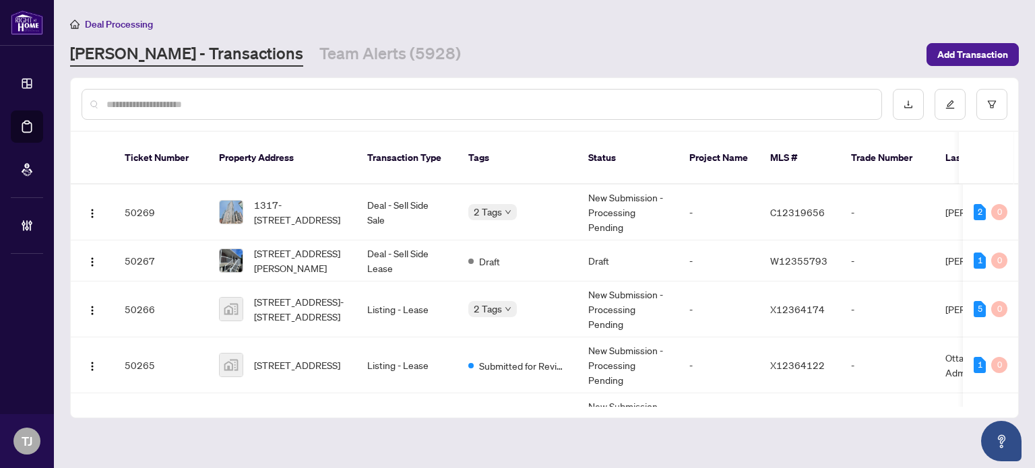
click at [239, 95] on div at bounding box center [482, 104] width 801 height 31
click at [223, 104] on input "text" at bounding box center [488, 104] width 764 height 15
paste input "*******"
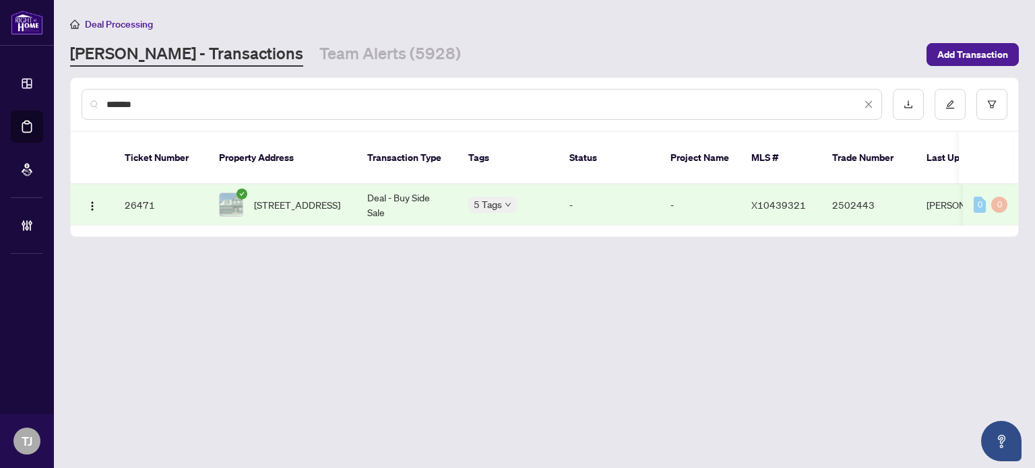
type input "*******"
click at [389, 187] on td "Deal - Buy Side Sale" at bounding box center [407, 205] width 101 height 41
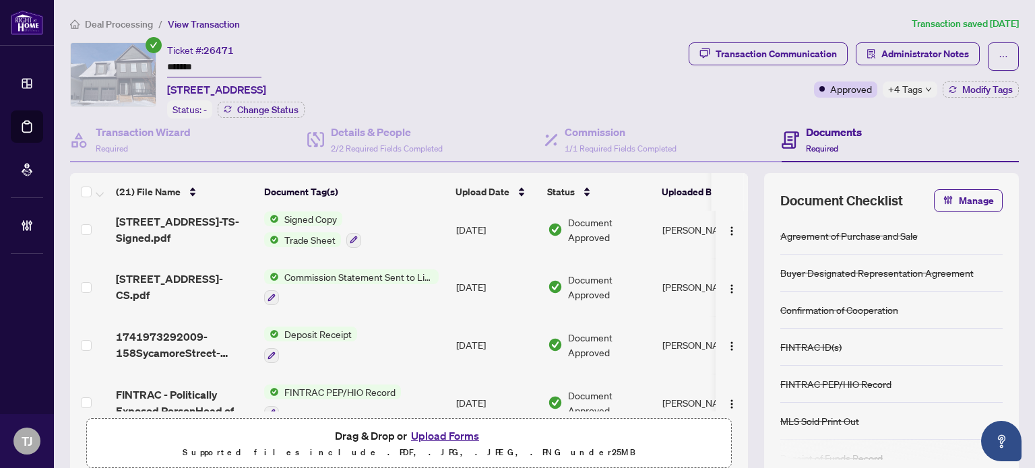
scroll to position [539, 0]
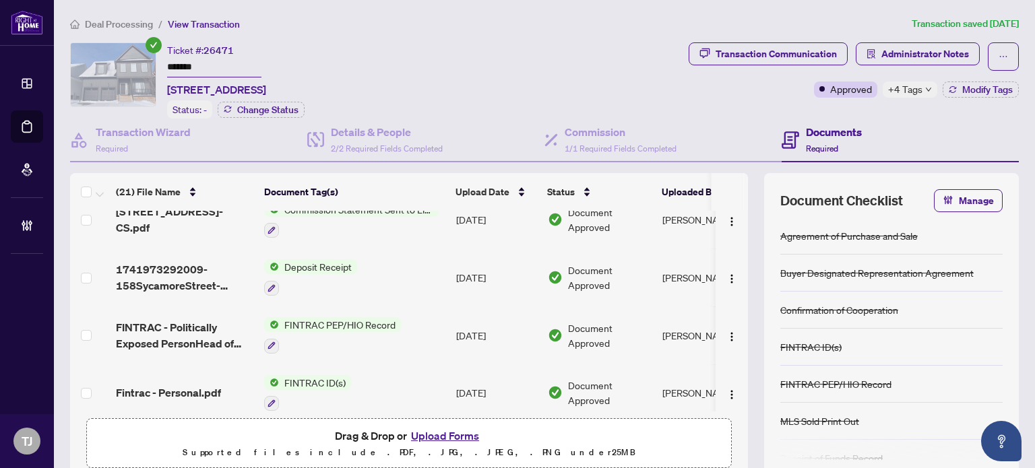
click at [320, 375] on span "FINTRAC ID(s)" at bounding box center [315, 382] width 72 height 15
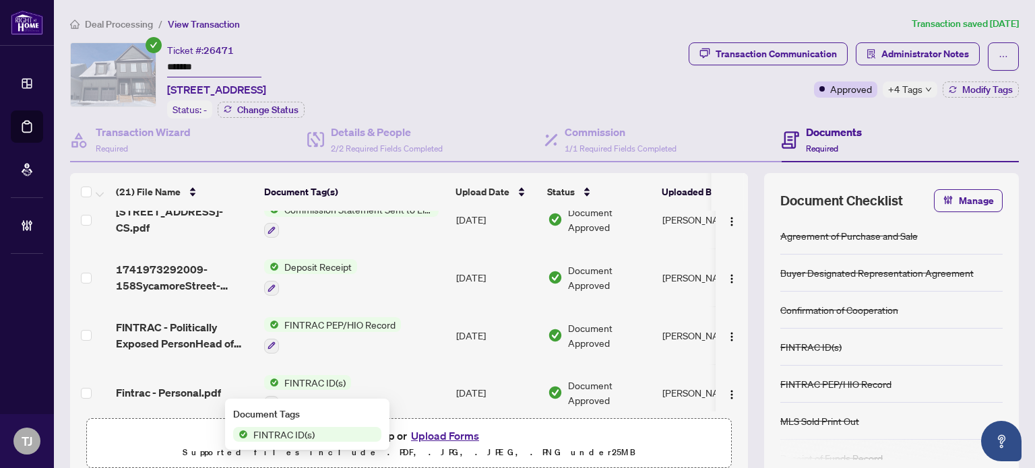
click at [295, 433] on span "FINTRAC ID(s)" at bounding box center [284, 434] width 72 height 15
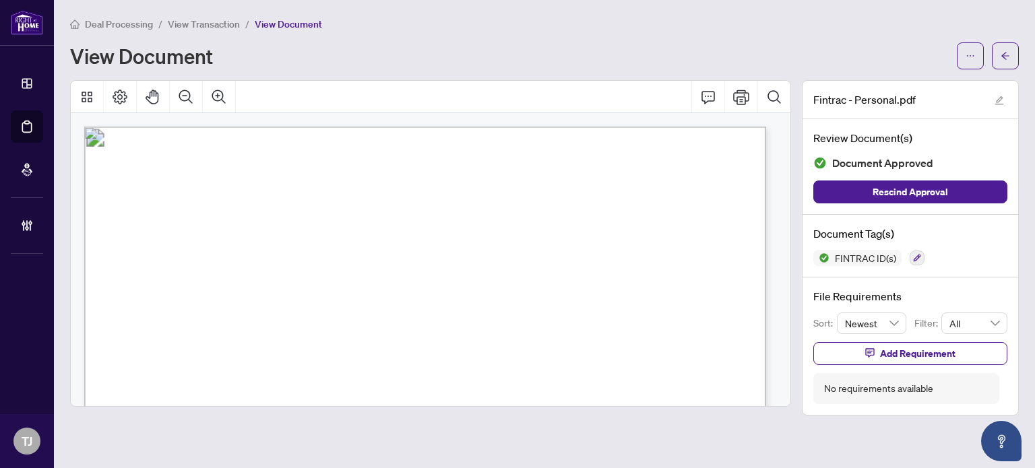
scroll to position [135, 0]
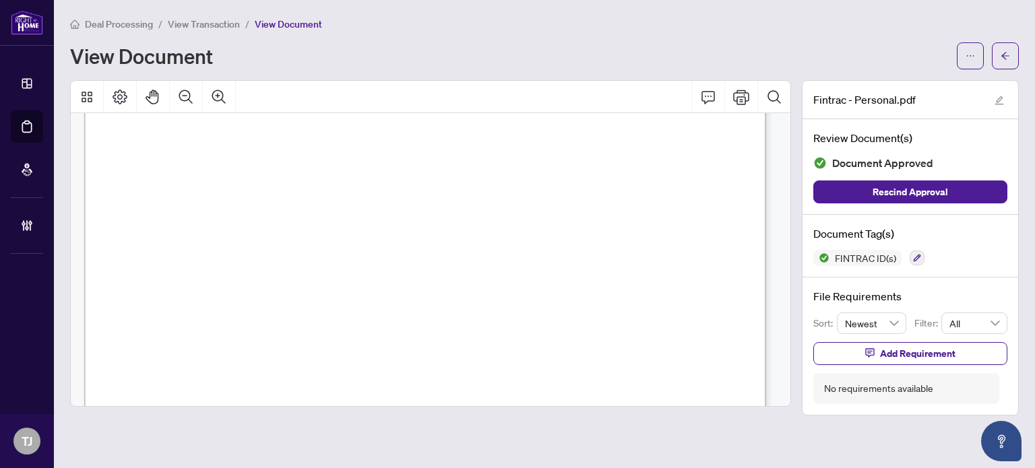
drag, startPoint x: 493, startPoint y: 342, endPoint x: 588, endPoint y: 347, distance: 95.2
click at [576, 347] on span "Business Owner" at bounding box center [534, 344] width 84 height 11
